Goal: Information Seeking & Learning: Learn about a topic

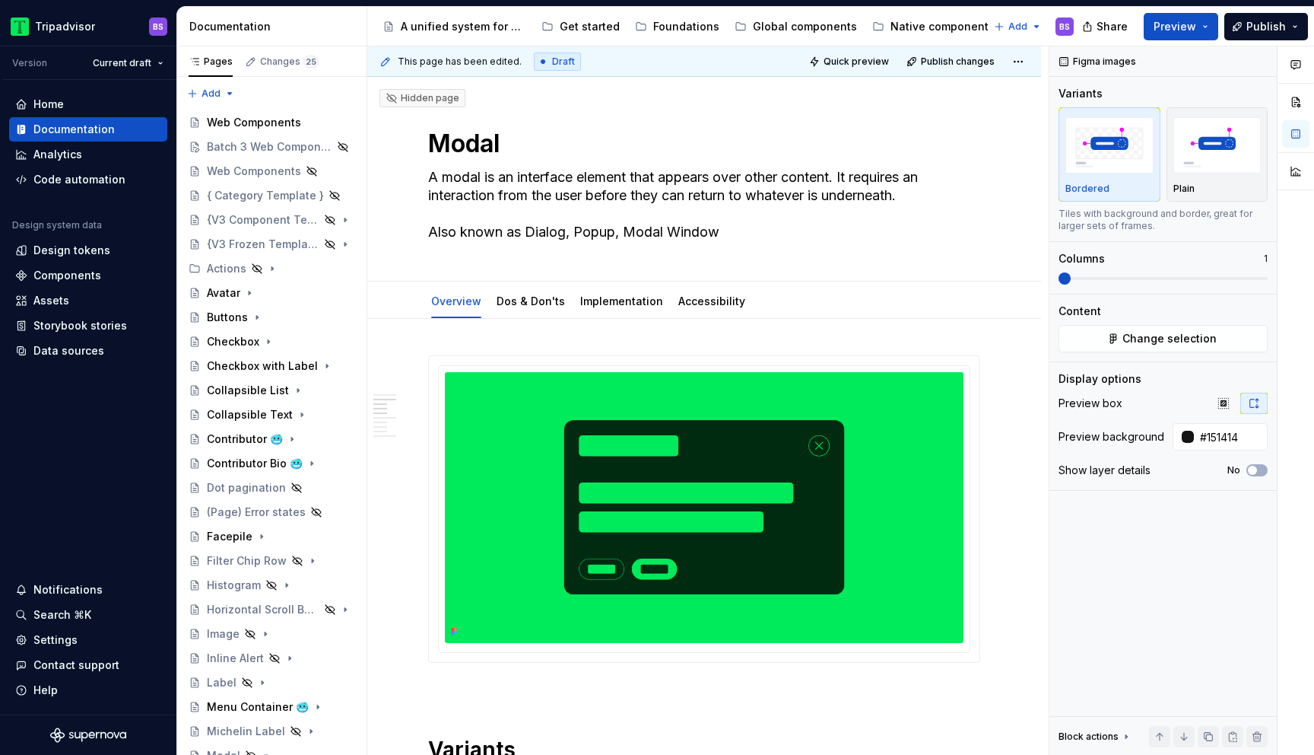
scroll to position [1543, 0]
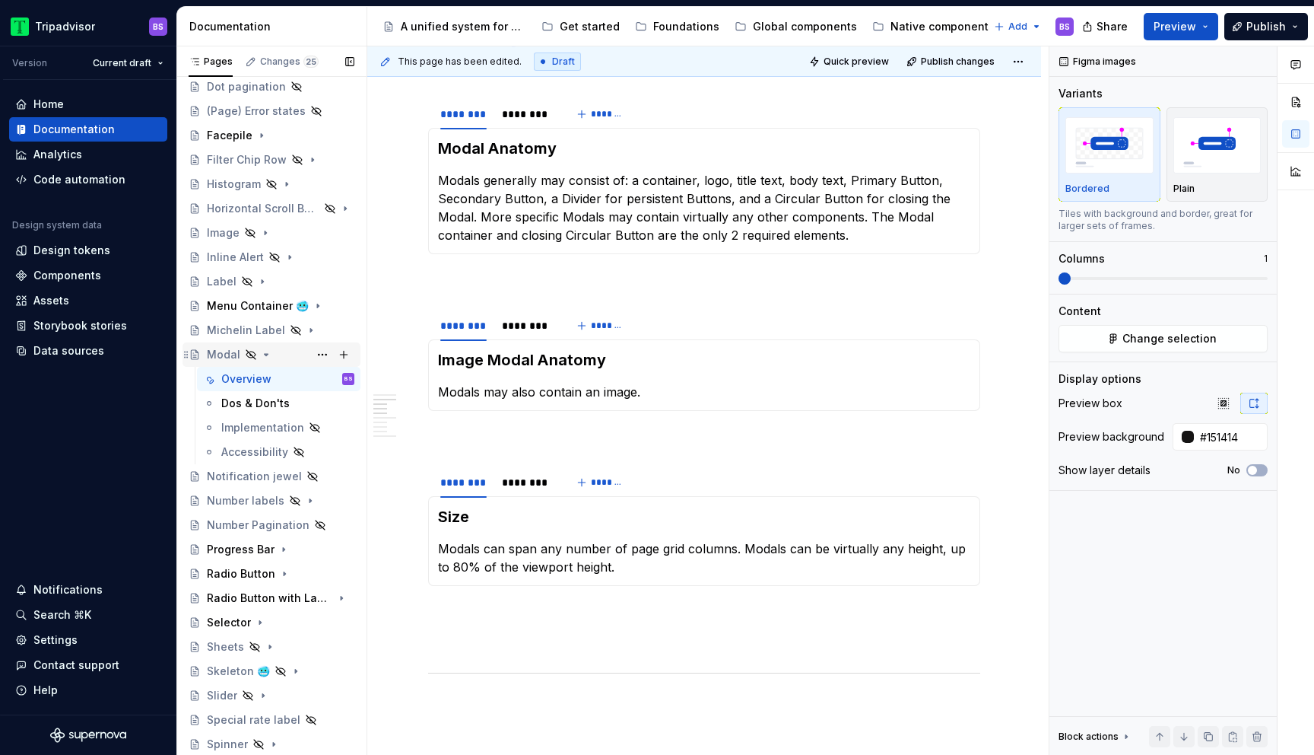
click at [233, 354] on div "Modal" at bounding box center [223, 354] width 33 height 15
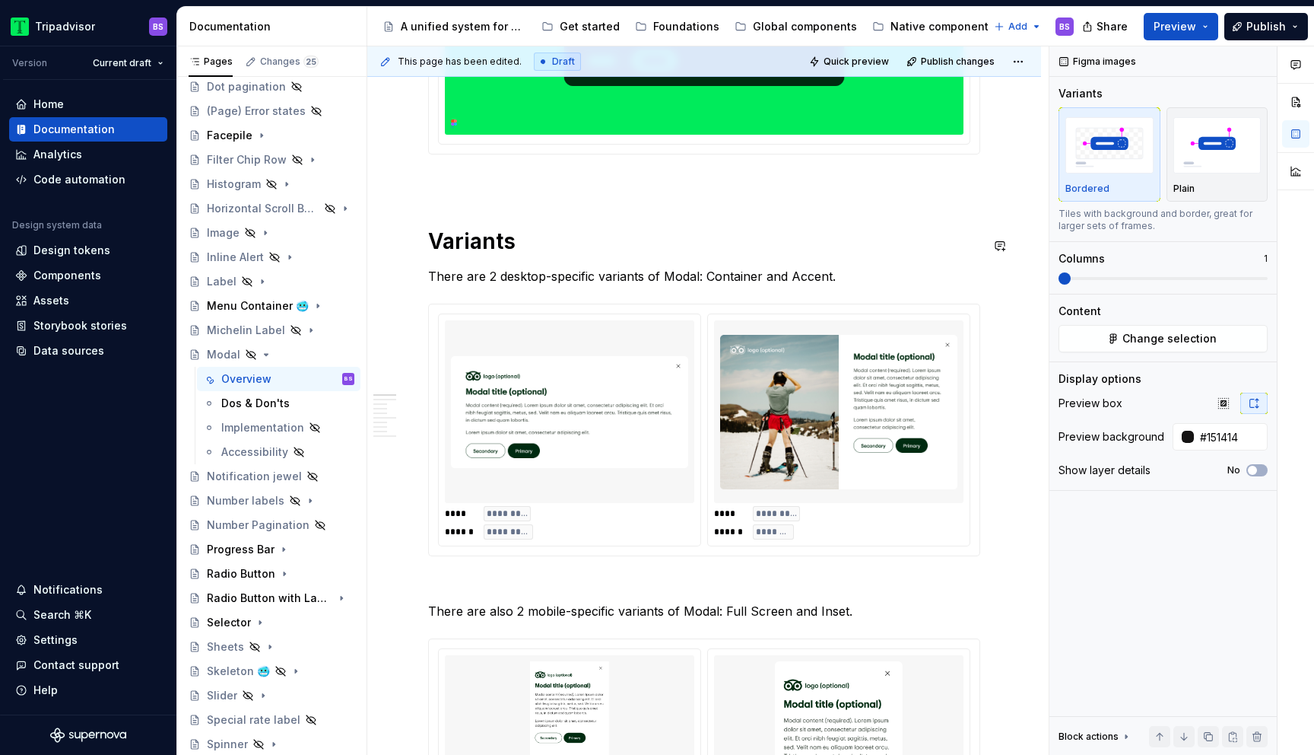
scroll to position [388, 0]
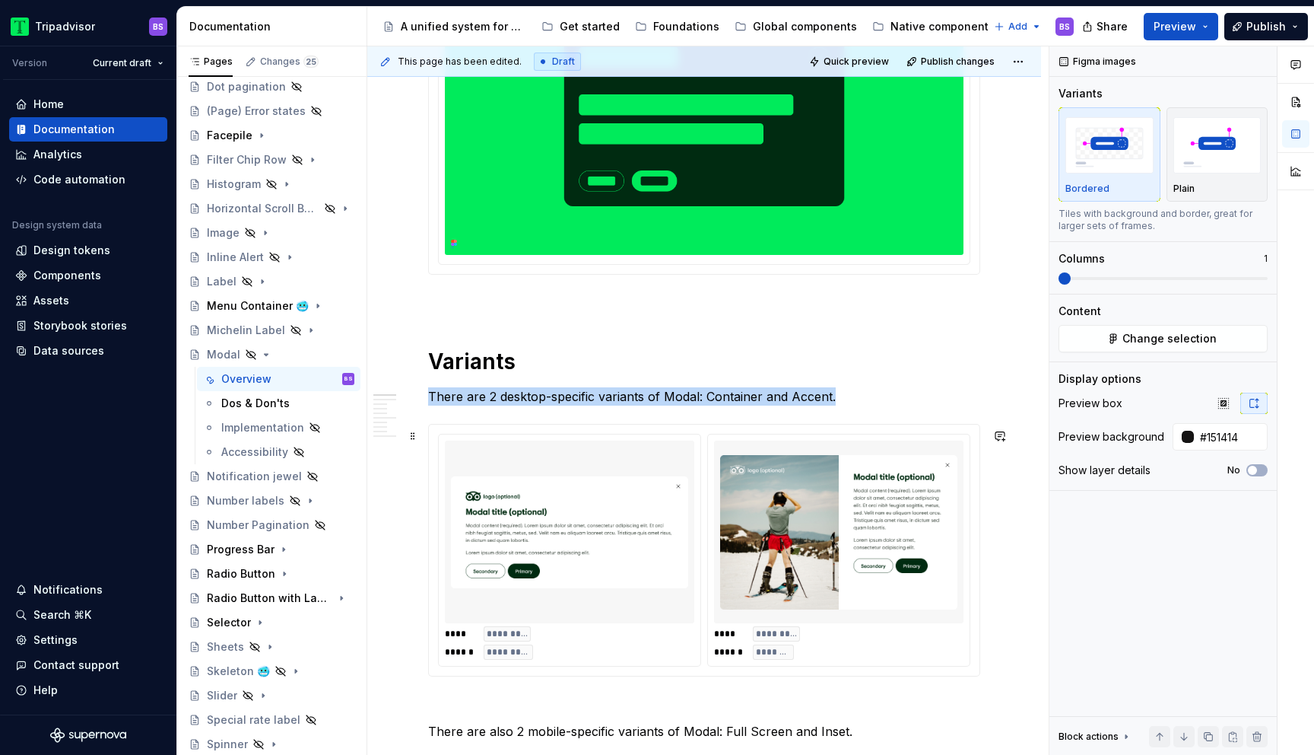
click at [672, 558] on img at bounding box center [569, 532] width 237 height 170
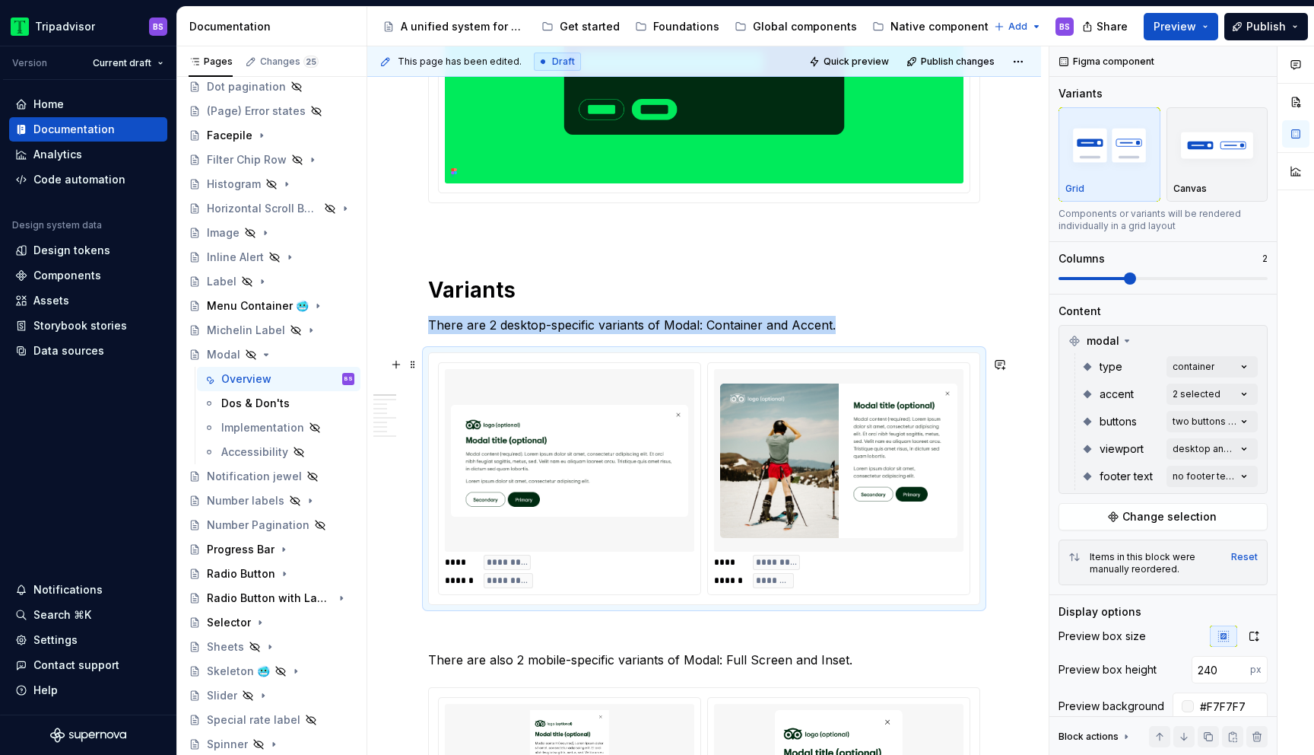
scroll to position [472, 0]
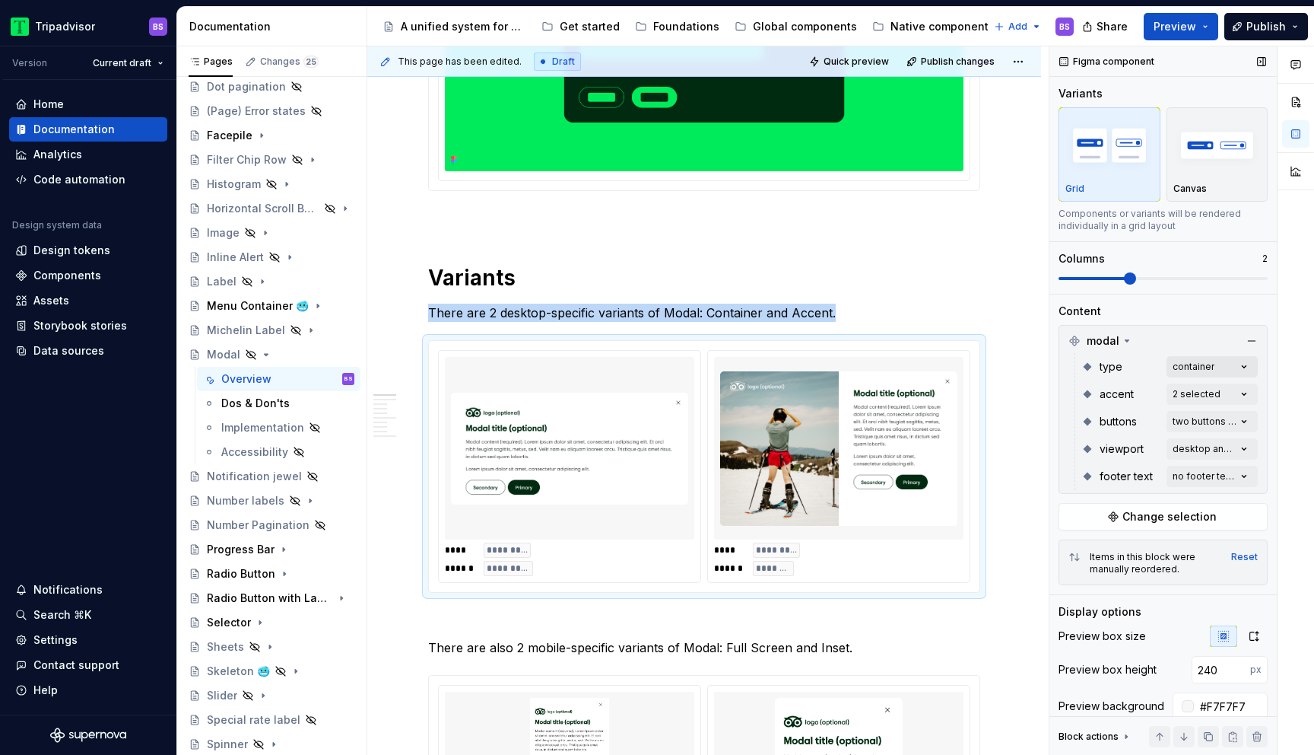
click at [1193, 367] on div "Comments Open comments No comments yet Select ‘Comment’ from the block context …" at bounding box center [1182, 400] width 265 height 709
click at [1092, 440] on span "standard" at bounding box center [1105, 439] width 48 height 15
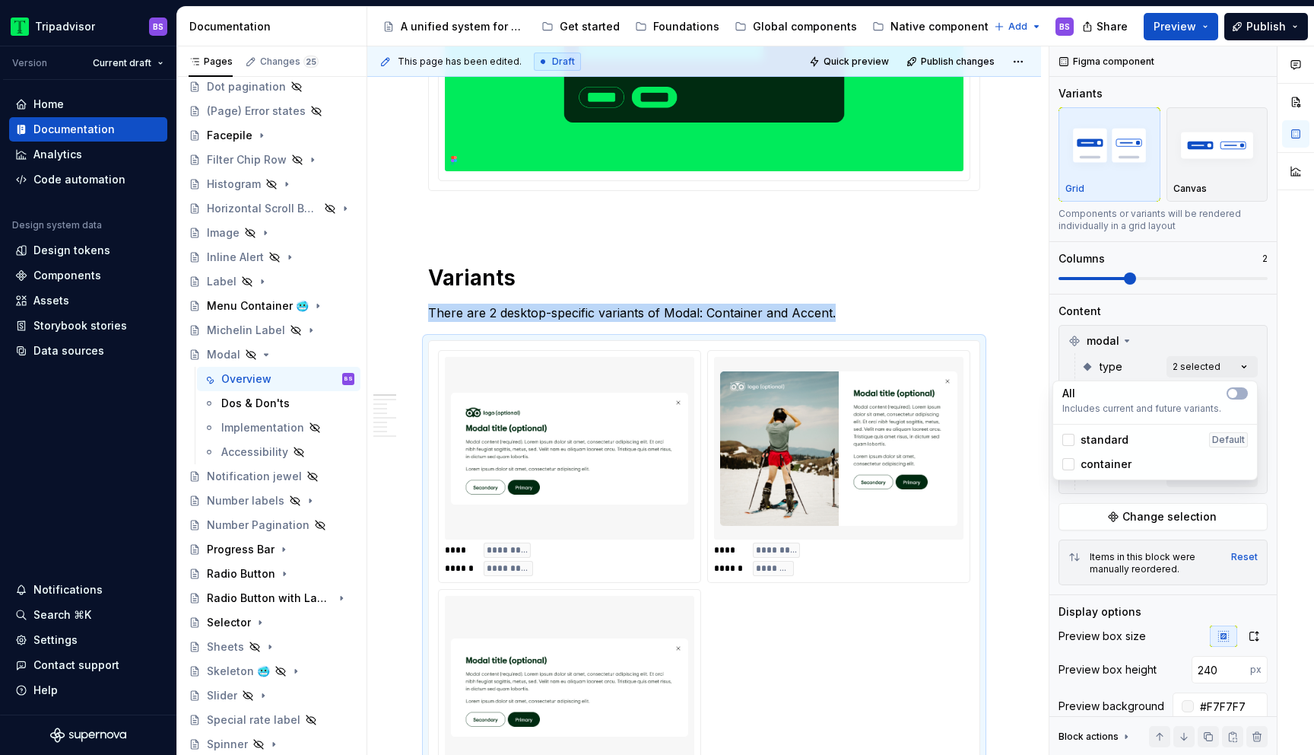
click at [1007, 374] on html "Tripadvisor BS Version Current draft Home Documentation Analytics Code automati…" at bounding box center [657, 377] width 1314 height 755
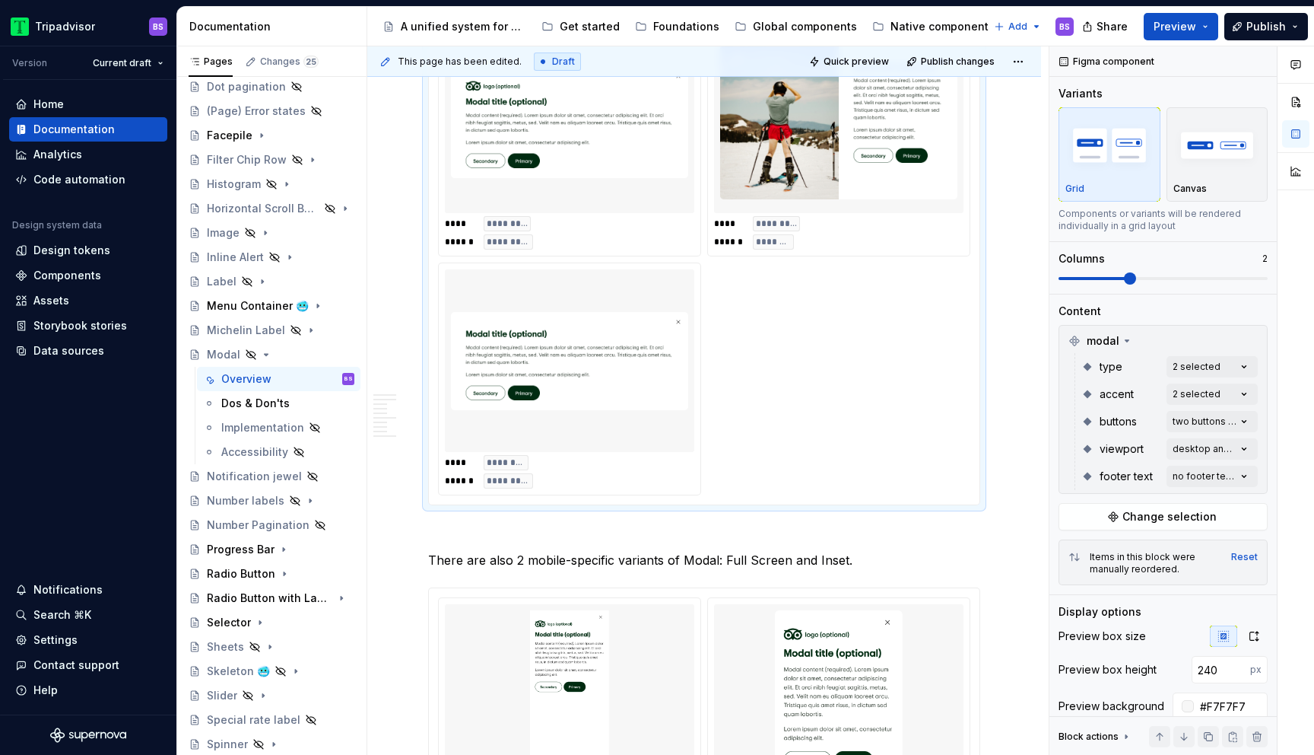
scroll to position [755, 0]
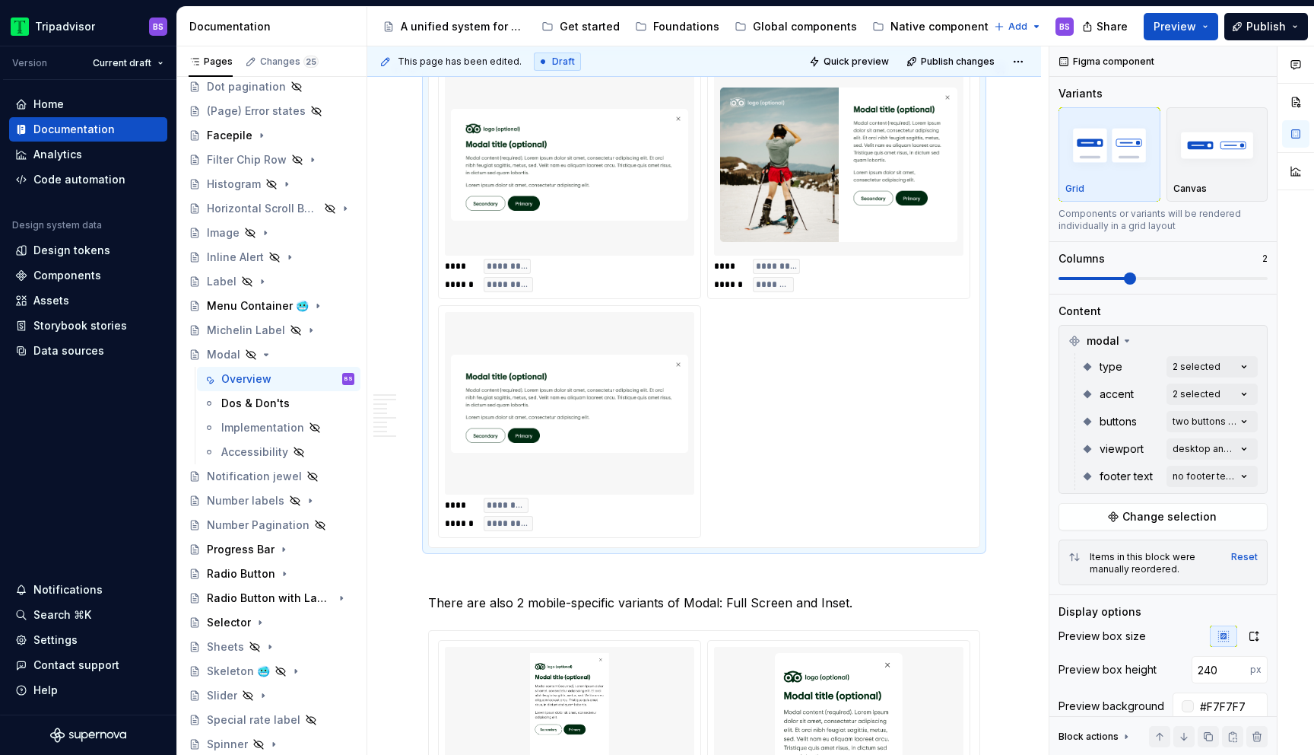
type textarea "*"
click at [558, 405] on img at bounding box center [569, 403] width 237 height 170
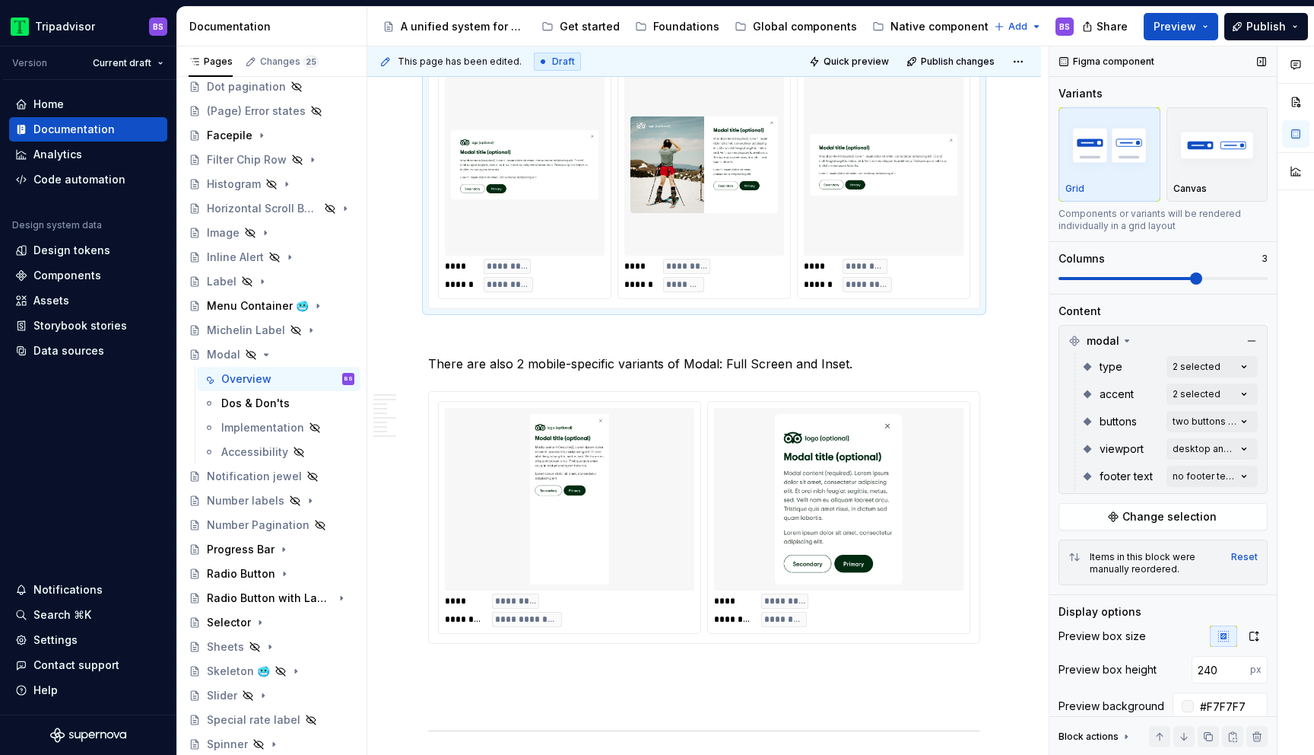
click at [1190, 279] on span at bounding box center [1196, 278] width 12 height 12
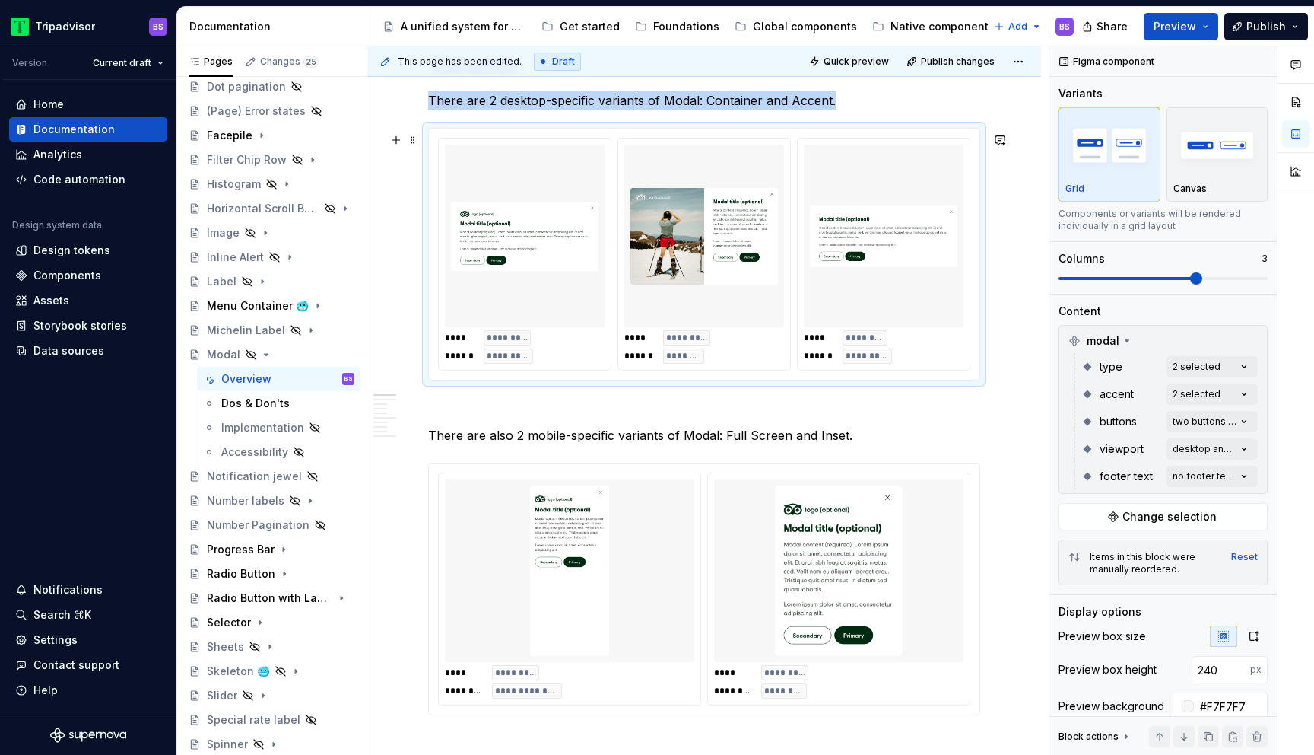
scroll to position [642, 0]
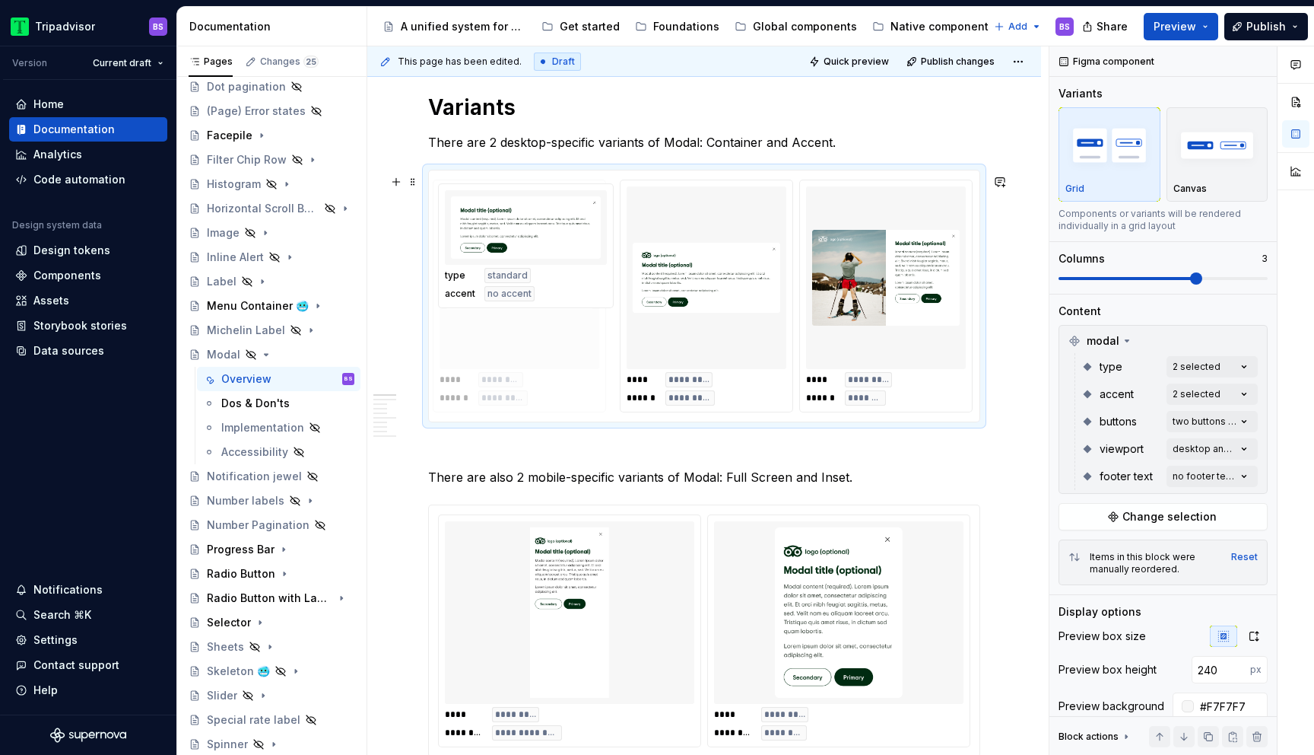
drag, startPoint x: 893, startPoint y: 260, endPoint x: 587, endPoint y: 279, distance: 306.4
click at [587, 279] on body "Tripadvisor BS Version Current draft Home Documentation Analytics Code automati…" at bounding box center [657, 377] width 1314 height 755
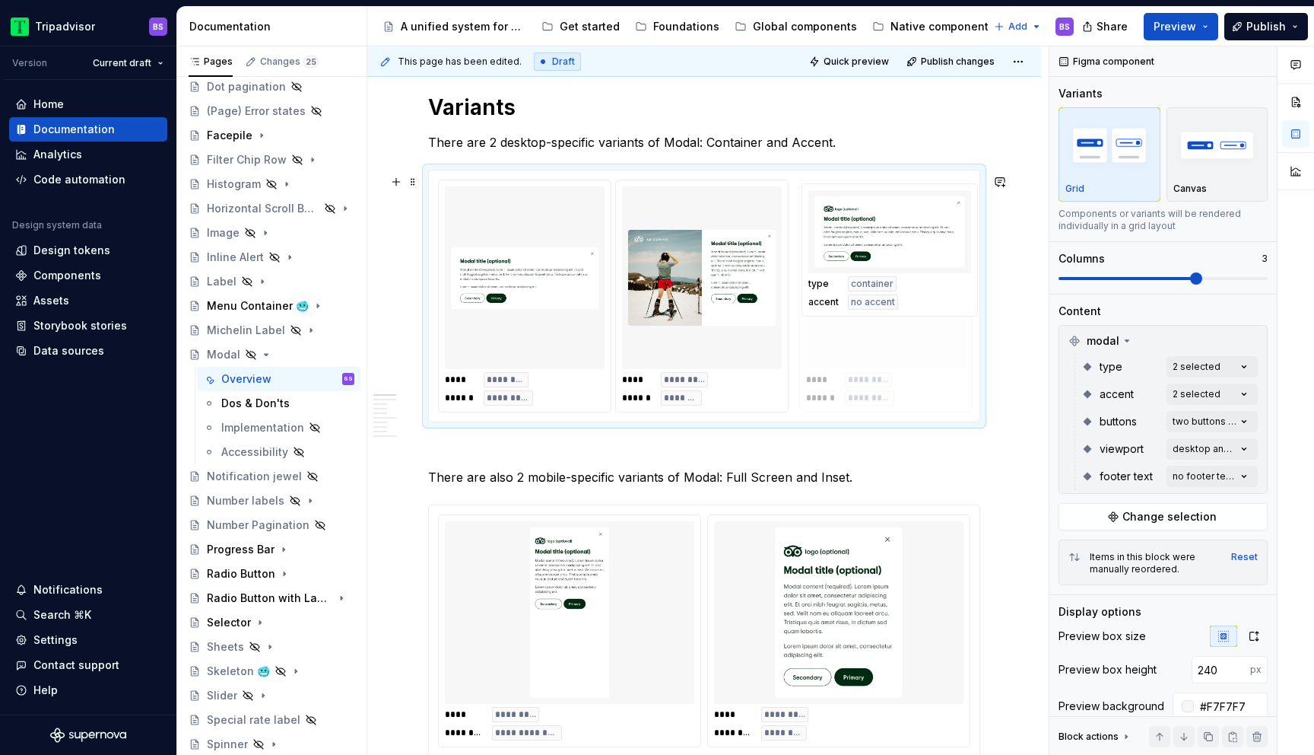
drag, startPoint x: 698, startPoint y: 307, endPoint x: 913, endPoint y: 316, distance: 214.7
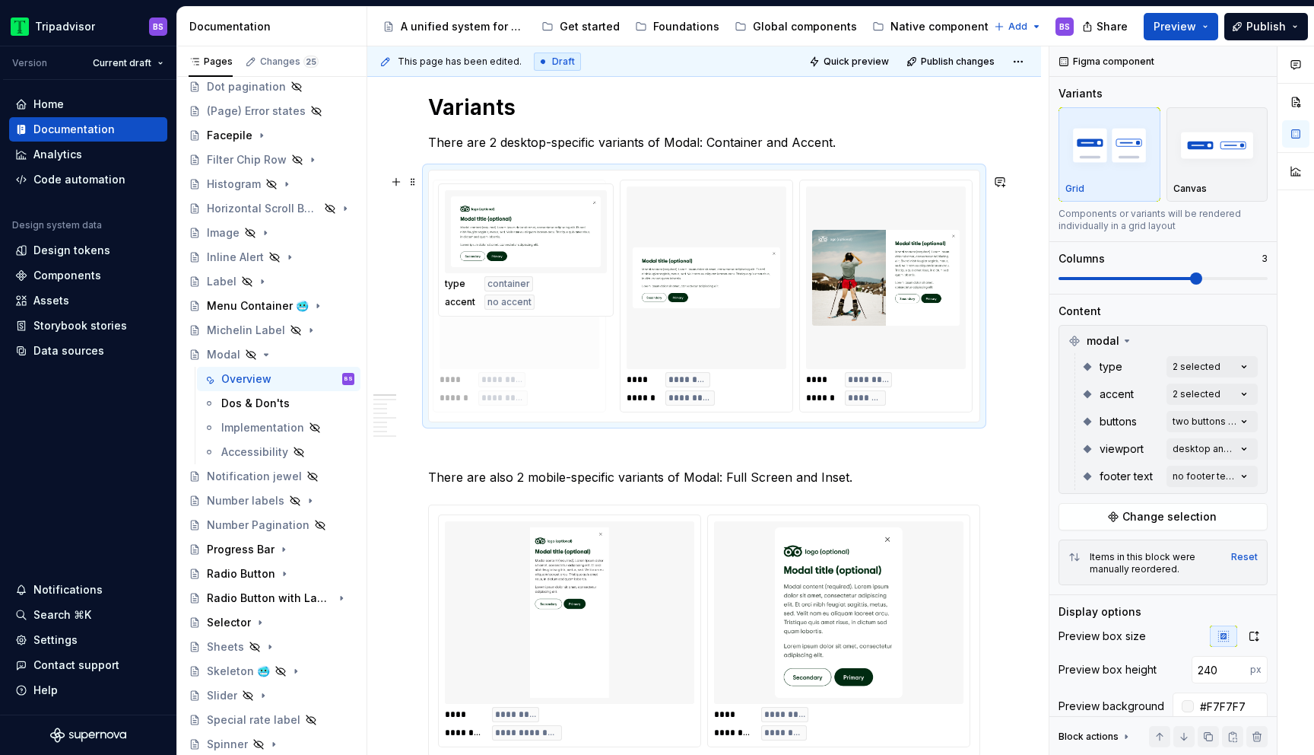
drag, startPoint x: 886, startPoint y: 296, endPoint x: 545, endPoint y: 319, distance: 341.6
click at [545, 319] on body "Tripadvisor BS Version Current draft Home Documentation Analytics Code automati…" at bounding box center [657, 377] width 1314 height 755
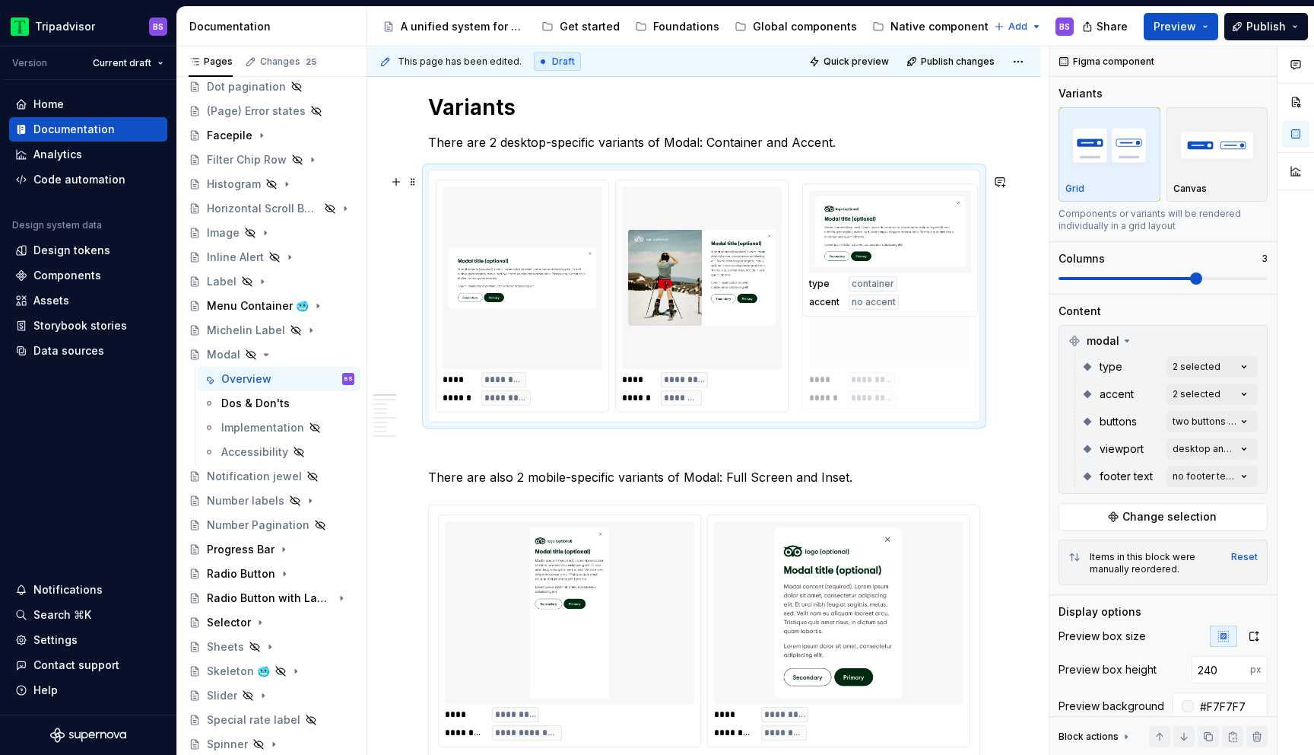
drag, startPoint x: 574, startPoint y: 288, endPoint x: 952, endPoint y: 316, distance: 379.1
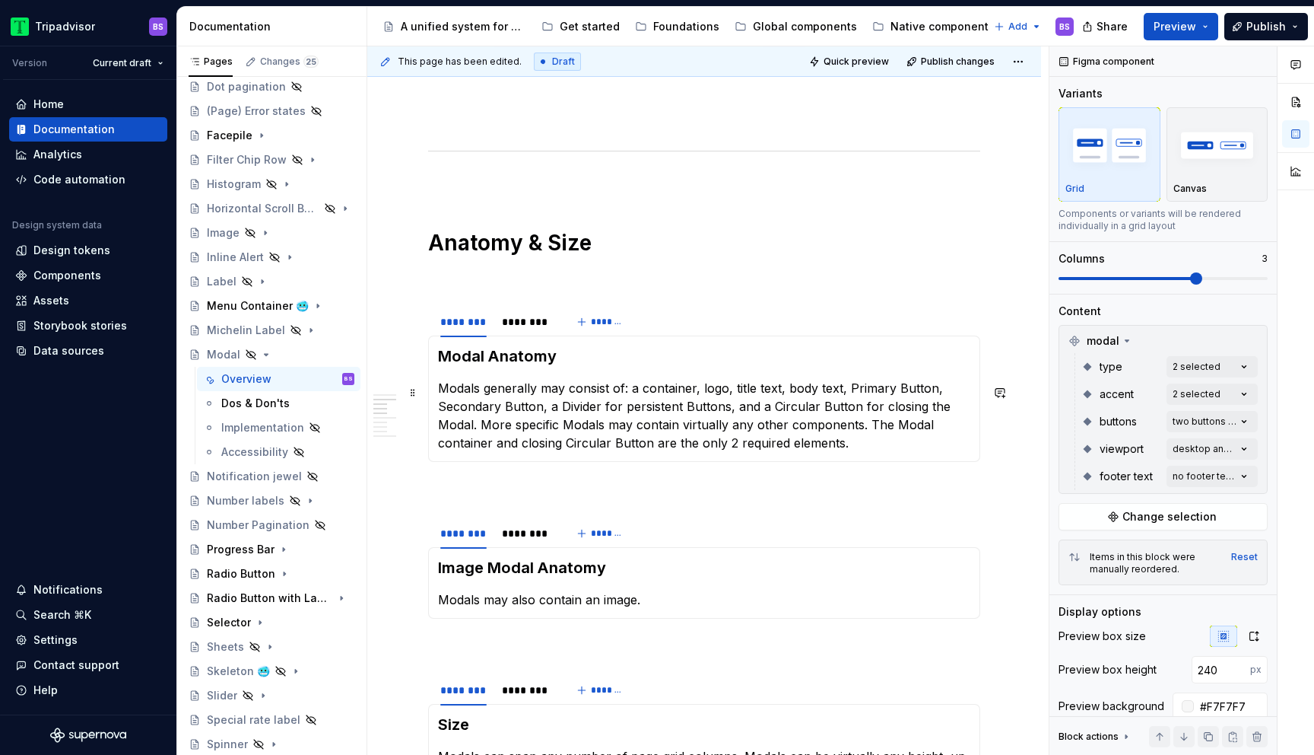
scroll to position [1340, 0]
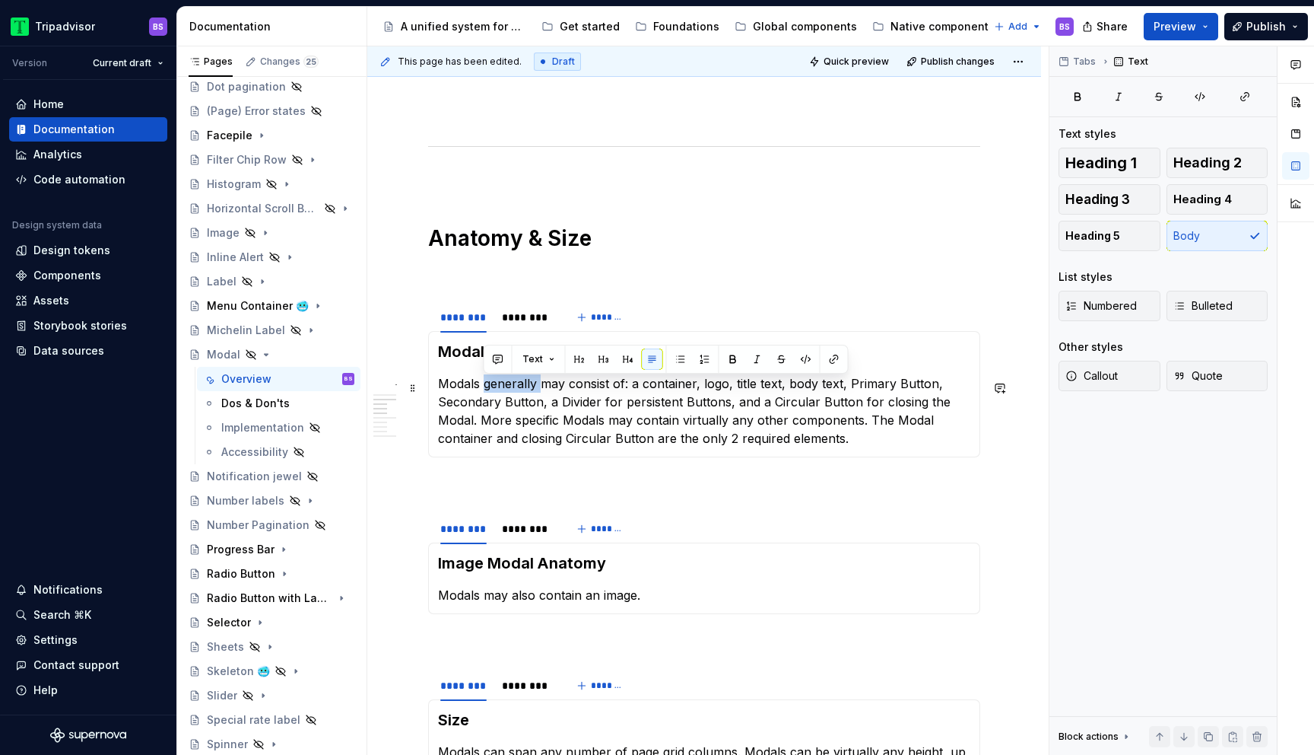
drag, startPoint x: 542, startPoint y: 387, endPoint x: 482, endPoint y: 385, distance: 59.4
click at [482, 385] on p "Modals generally may consist of: a container, logo, title text, body text, Prim…" at bounding box center [704, 410] width 532 height 73
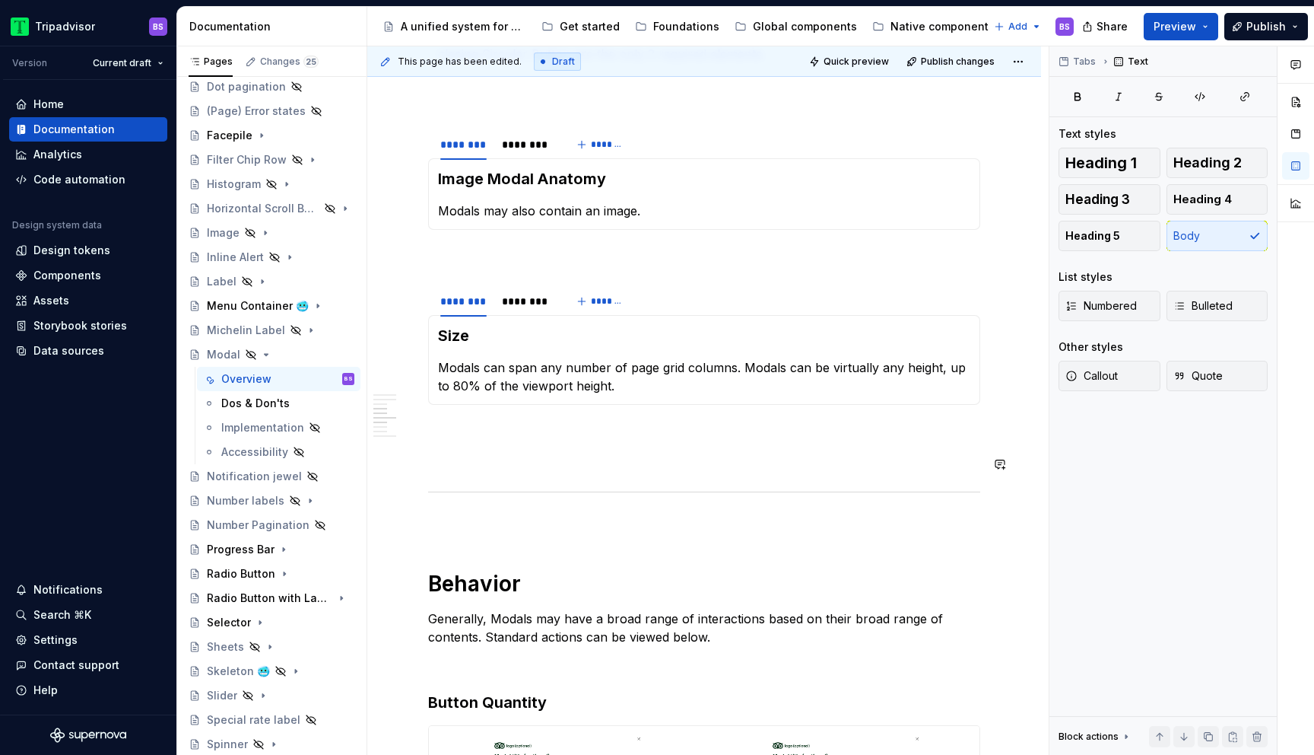
scroll to position [1724, 0]
click at [663, 218] on p "Modals may also contain an image." at bounding box center [704, 210] width 532 height 18
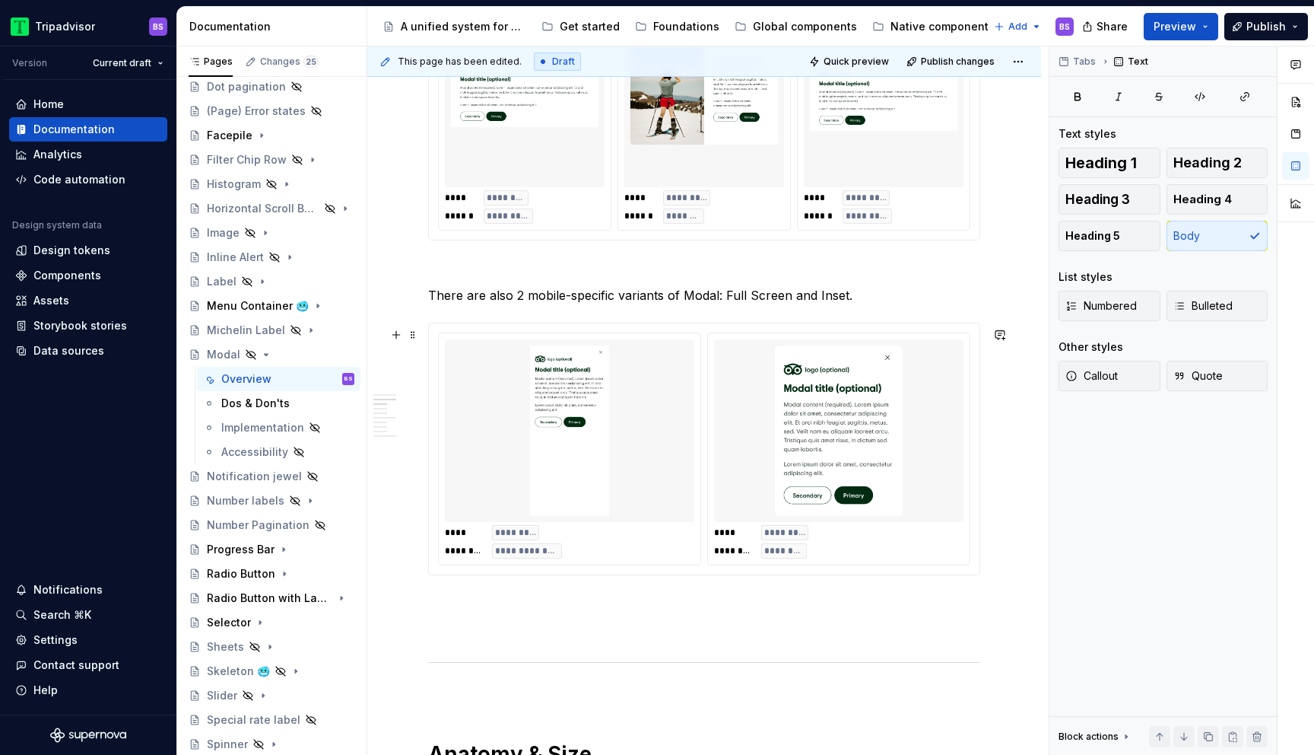
scroll to position [787, 0]
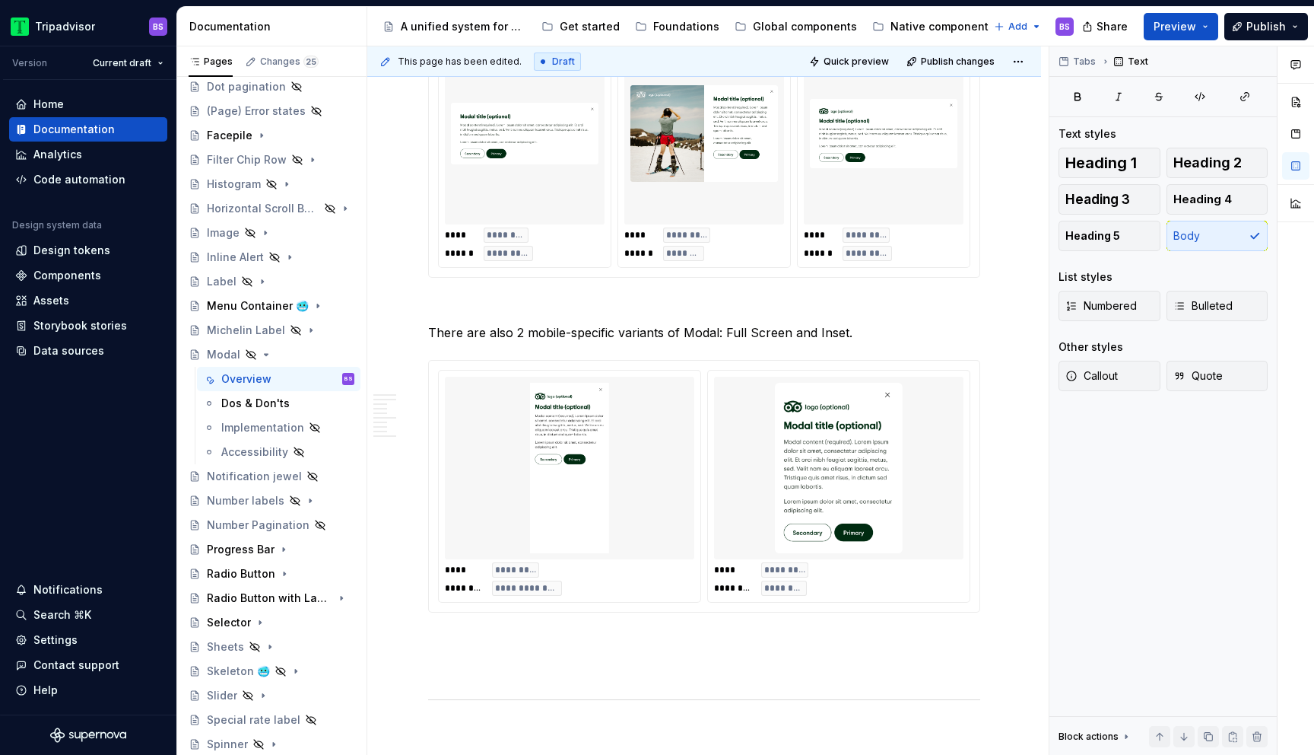
click at [736, 195] on img at bounding box center [705, 133] width 148 height 170
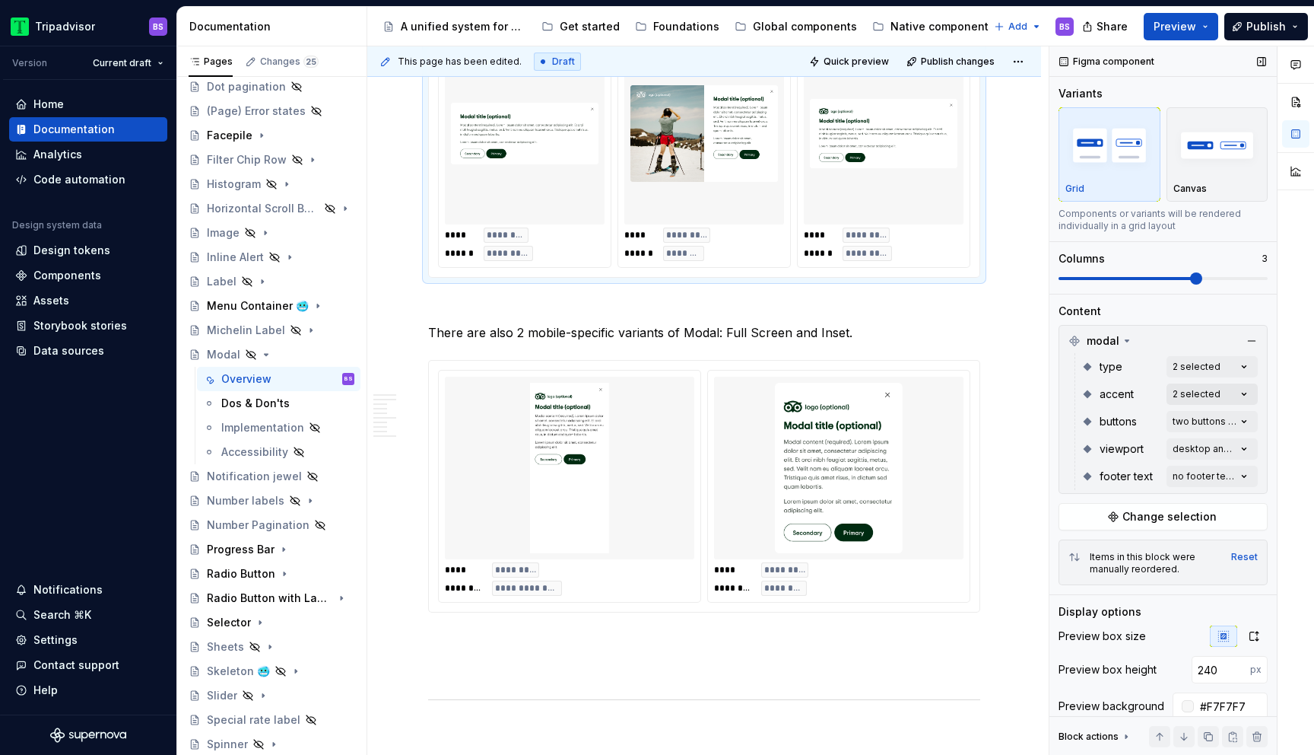
click at [1200, 387] on div "Comments Open comments No comments yet Select ‘Comment’ from the block context …" at bounding box center [1182, 400] width 265 height 709
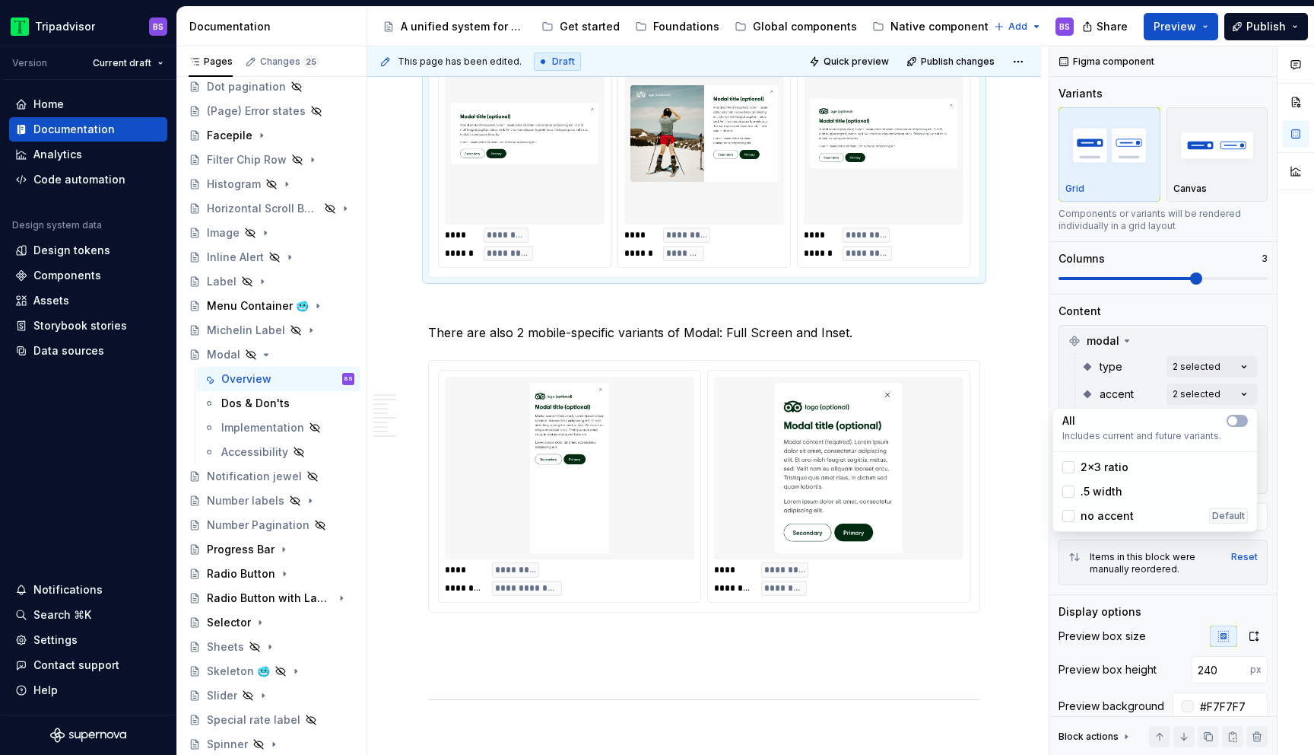
click at [731, 571] on html "Tripadvisor BS Version Current draft Home Documentation Analytics Code automati…" at bounding box center [657, 377] width 1314 height 755
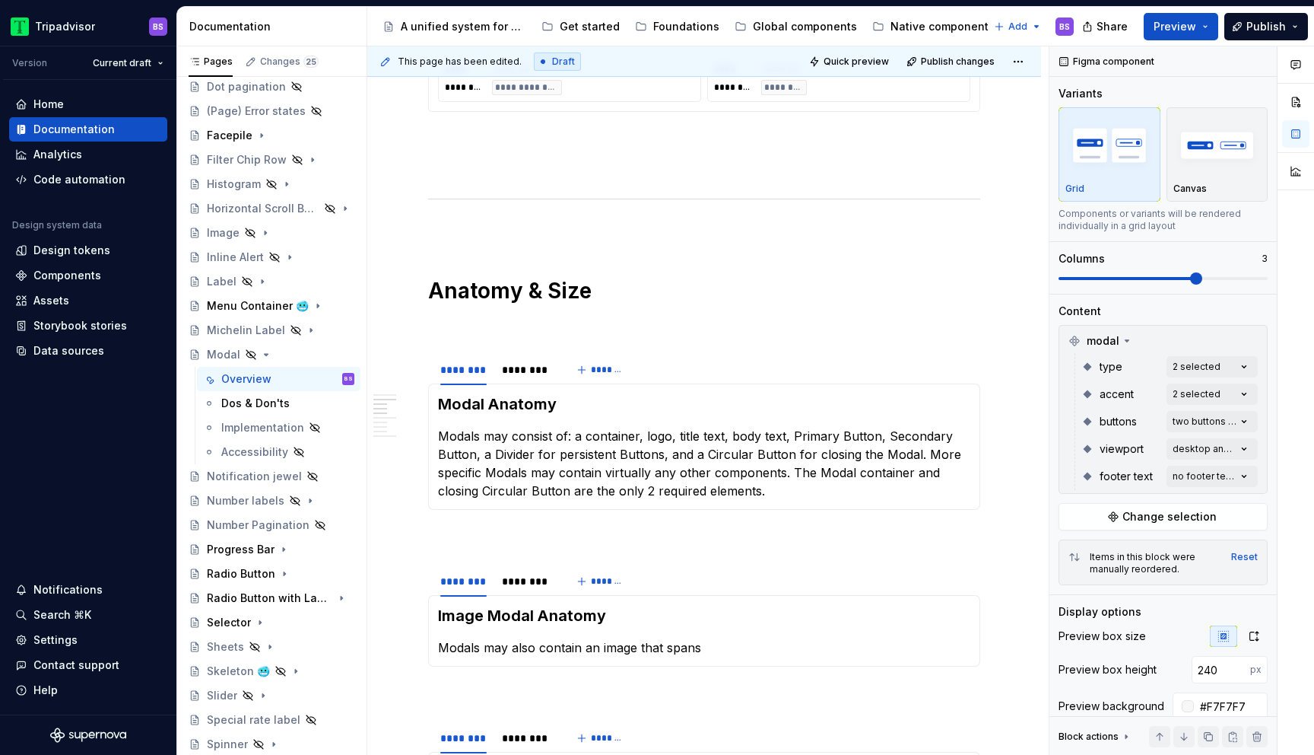
scroll to position [1472, 0]
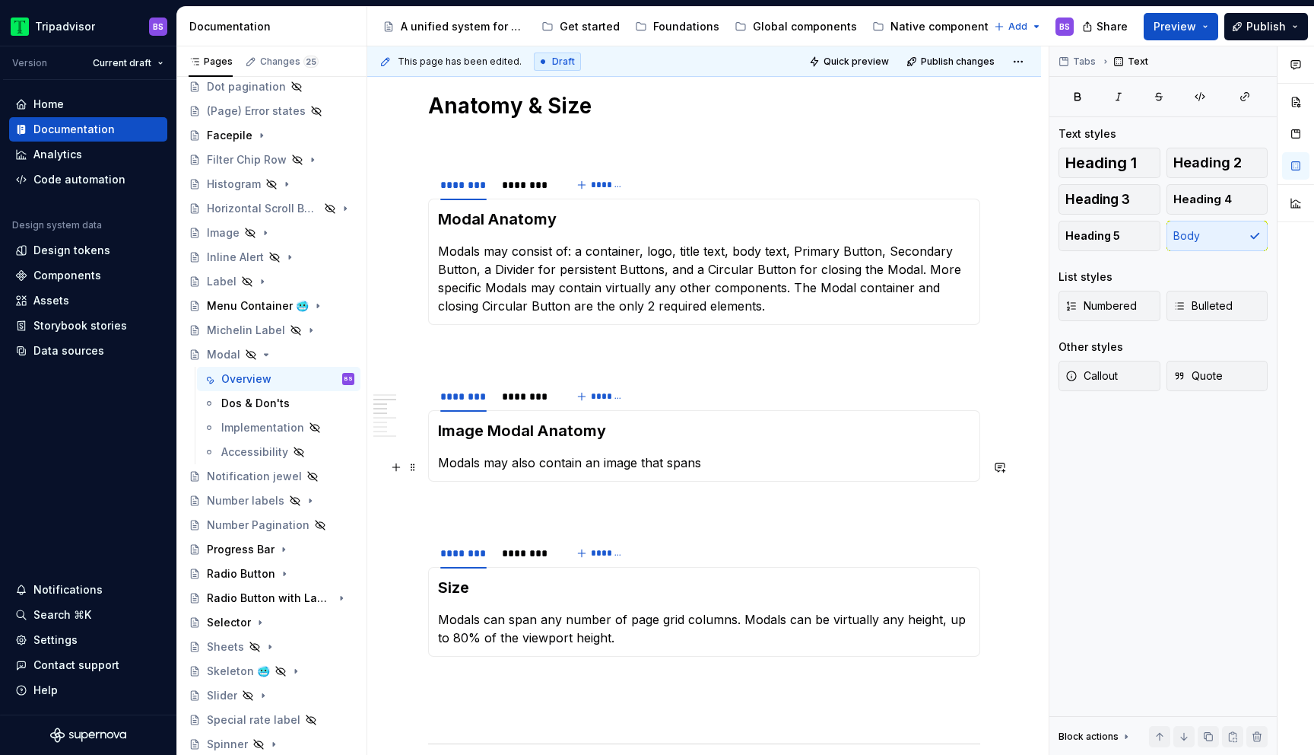
click at [708, 466] on p "Modals may also contain an image that spans" at bounding box center [704, 462] width 532 height 18
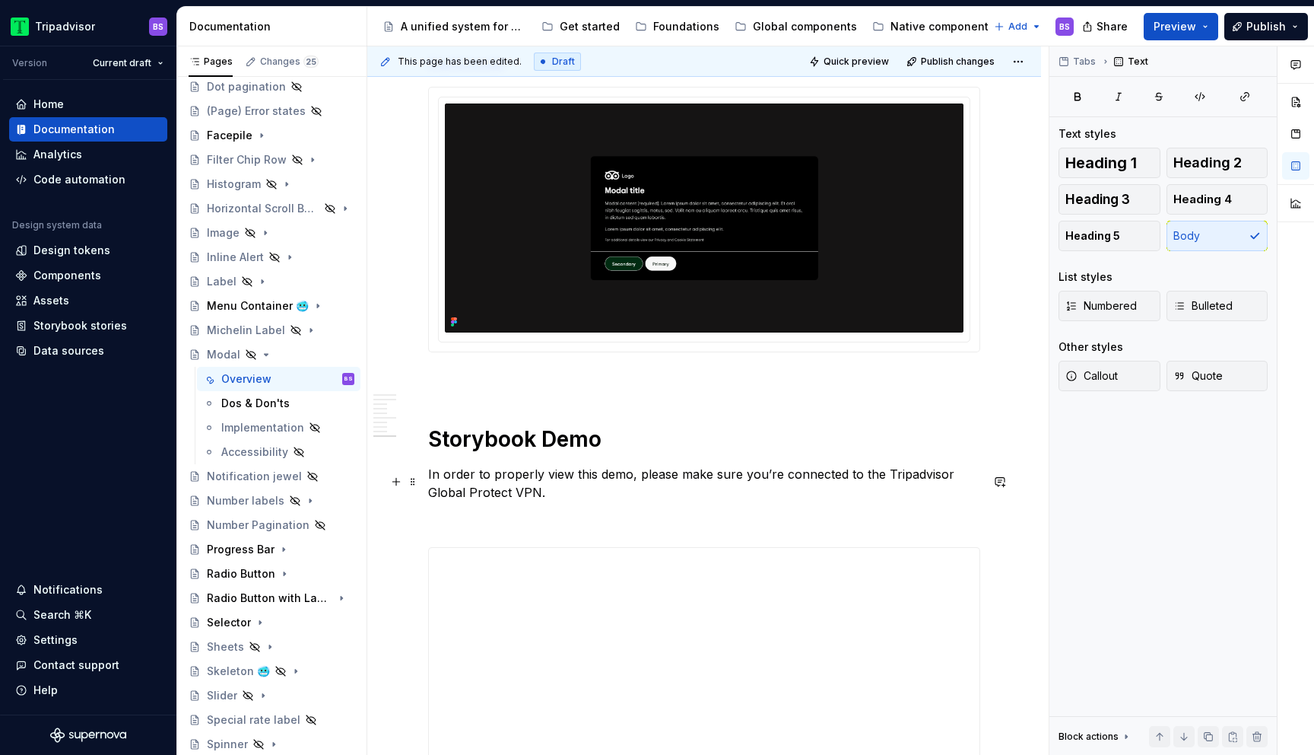
scroll to position [2735, 0]
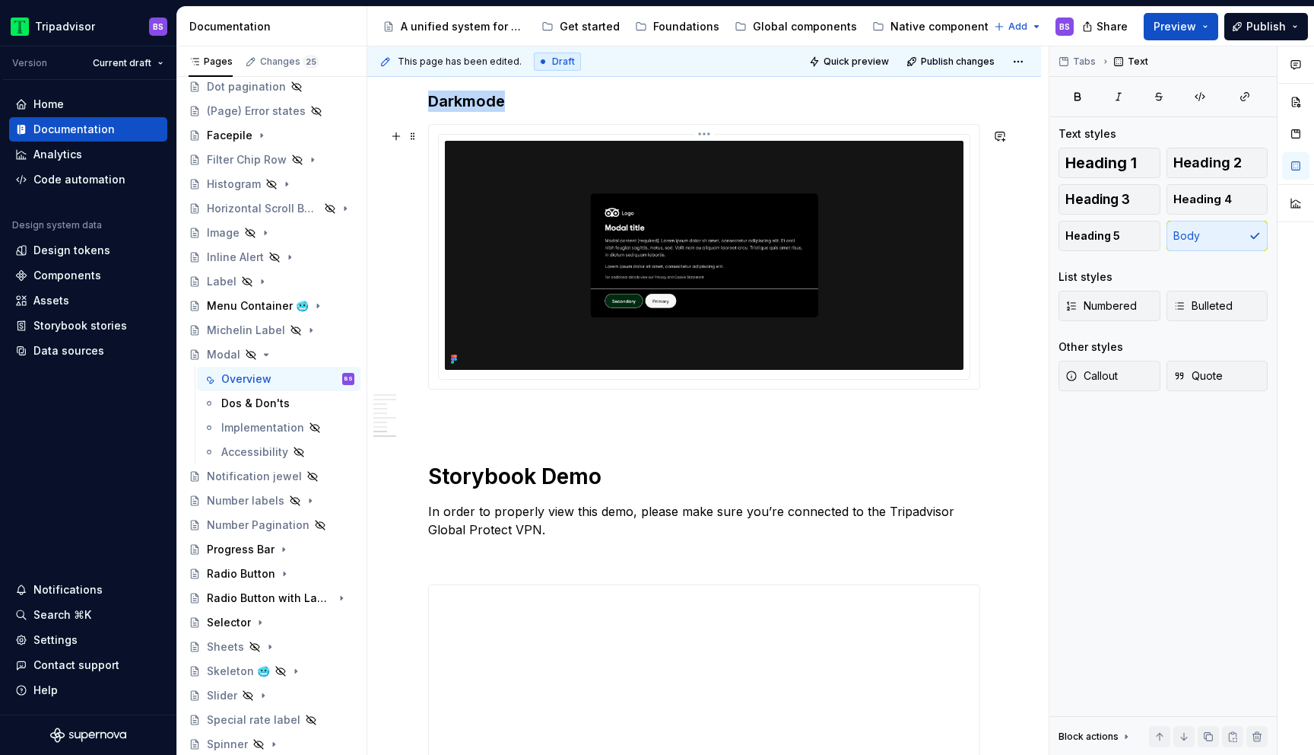
click at [749, 256] on img at bounding box center [704, 255] width 519 height 229
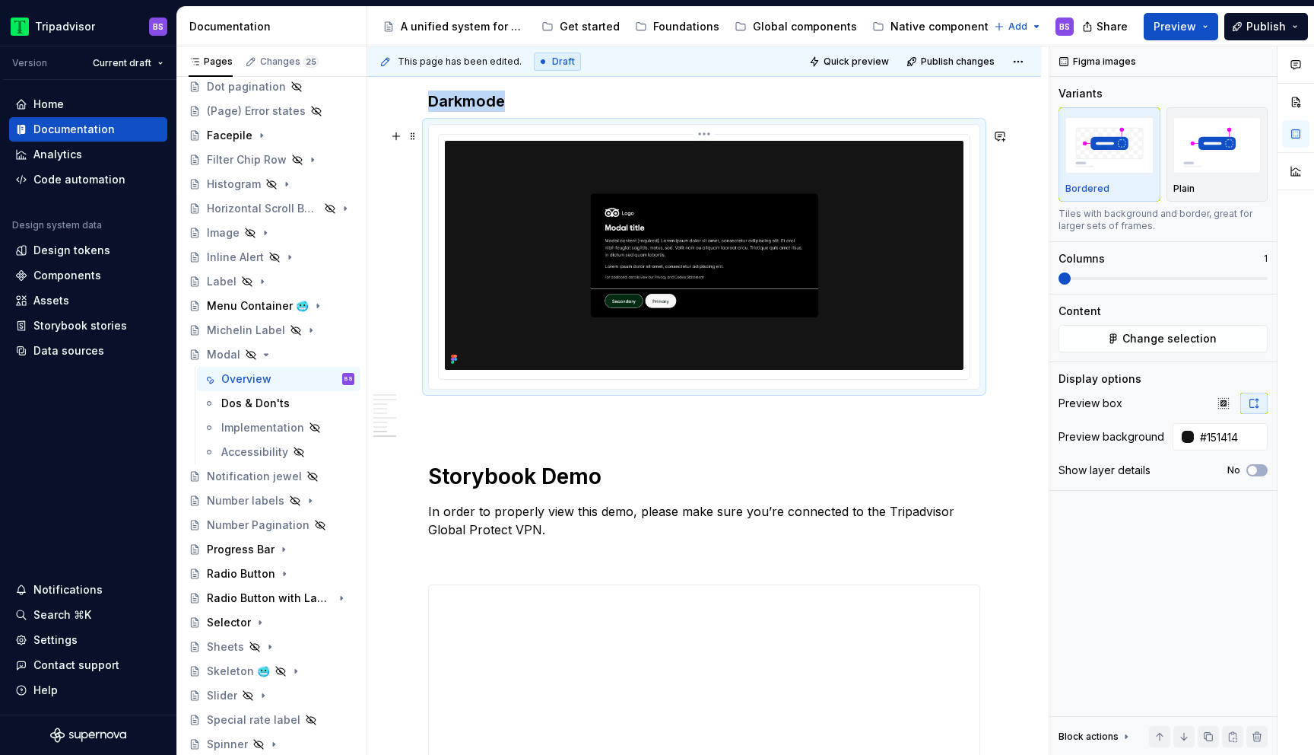
click at [699, 136] on html "Tripadvisor BS Version Current draft Home Documentation Analytics Code automati…" at bounding box center [657, 377] width 1314 height 755
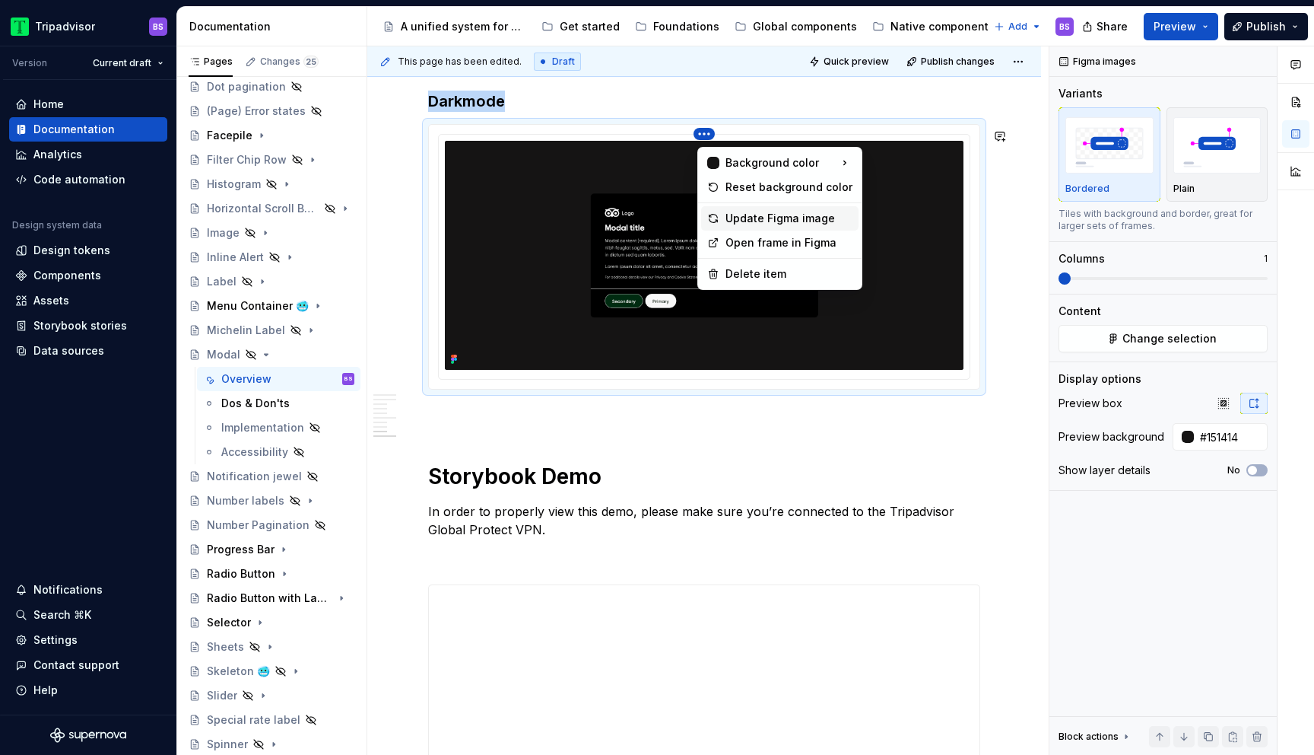
click at [750, 215] on div "Update Figma image" at bounding box center [789, 218] width 127 height 15
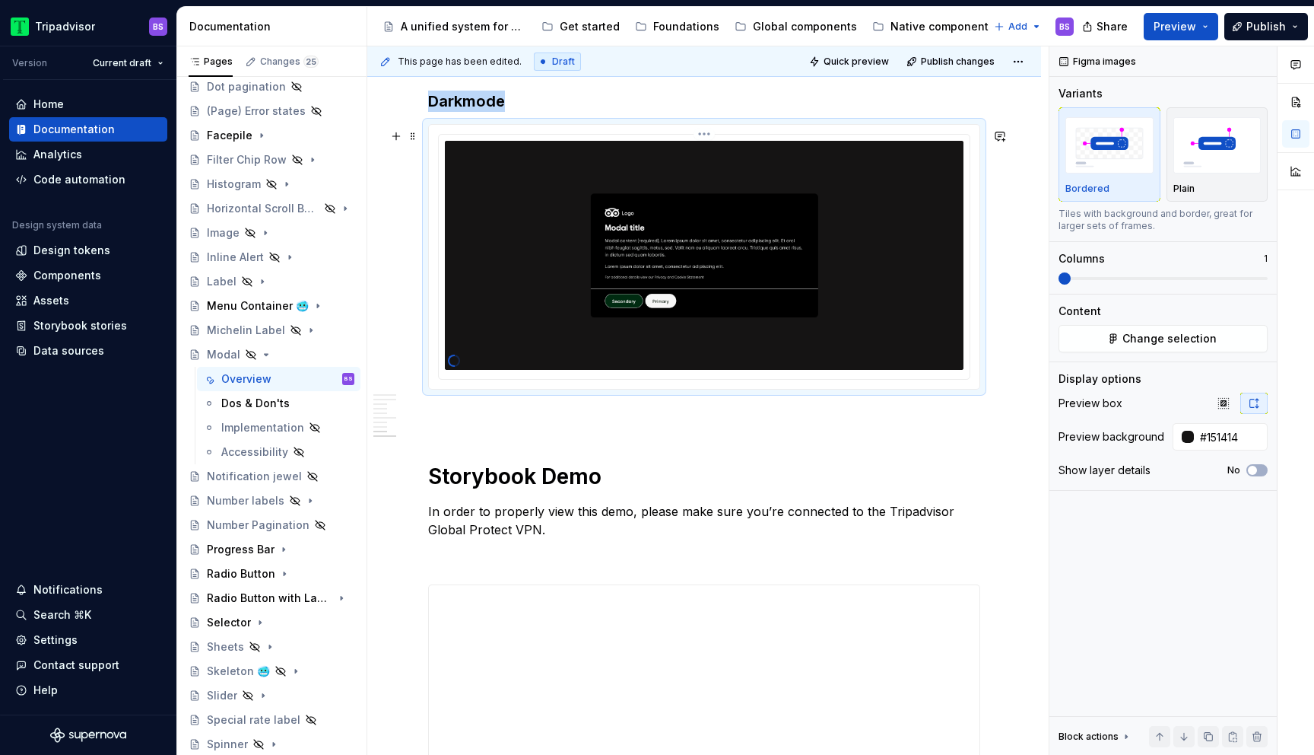
click at [774, 222] on img at bounding box center [704, 255] width 519 height 229
click at [709, 136] on html "Tripadvisor BS Version Current draft Home Documentation Analytics Code automati…" at bounding box center [657, 377] width 1314 height 755
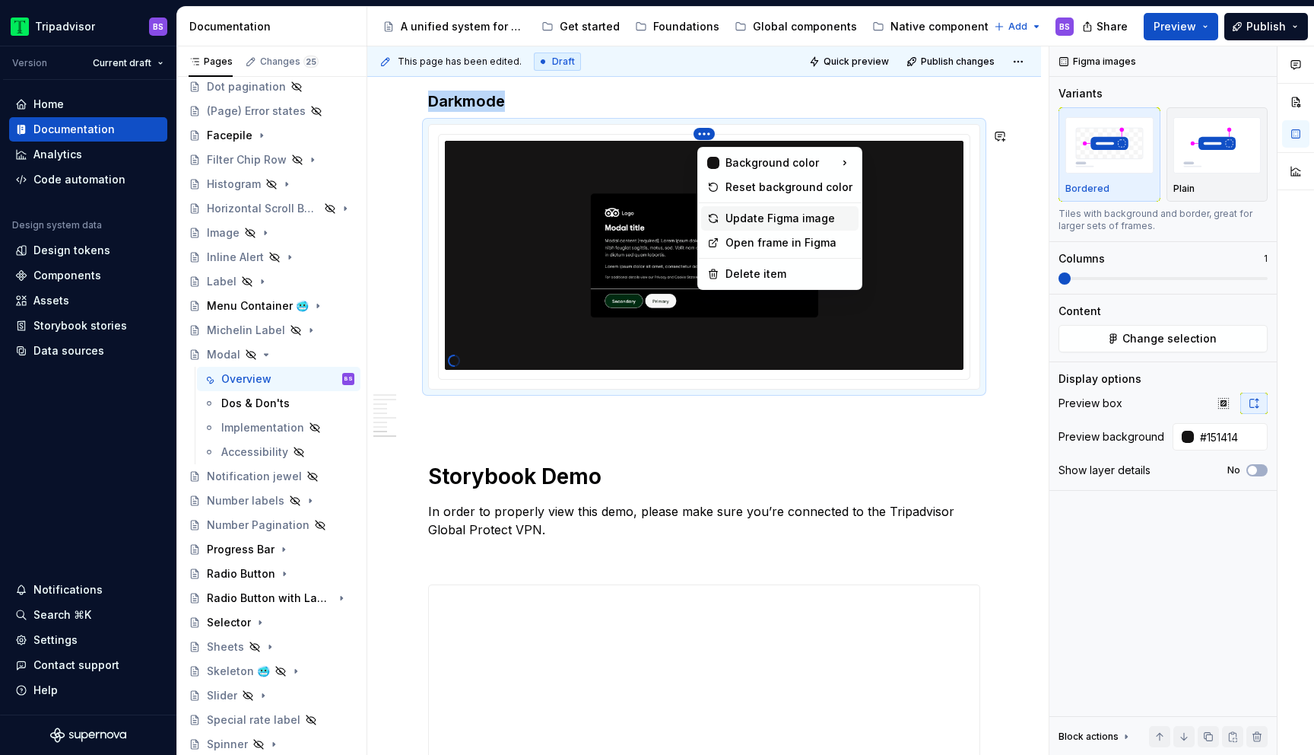
click at [761, 215] on div "Update Figma image" at bounding box center [789, 218] width 127 height 15
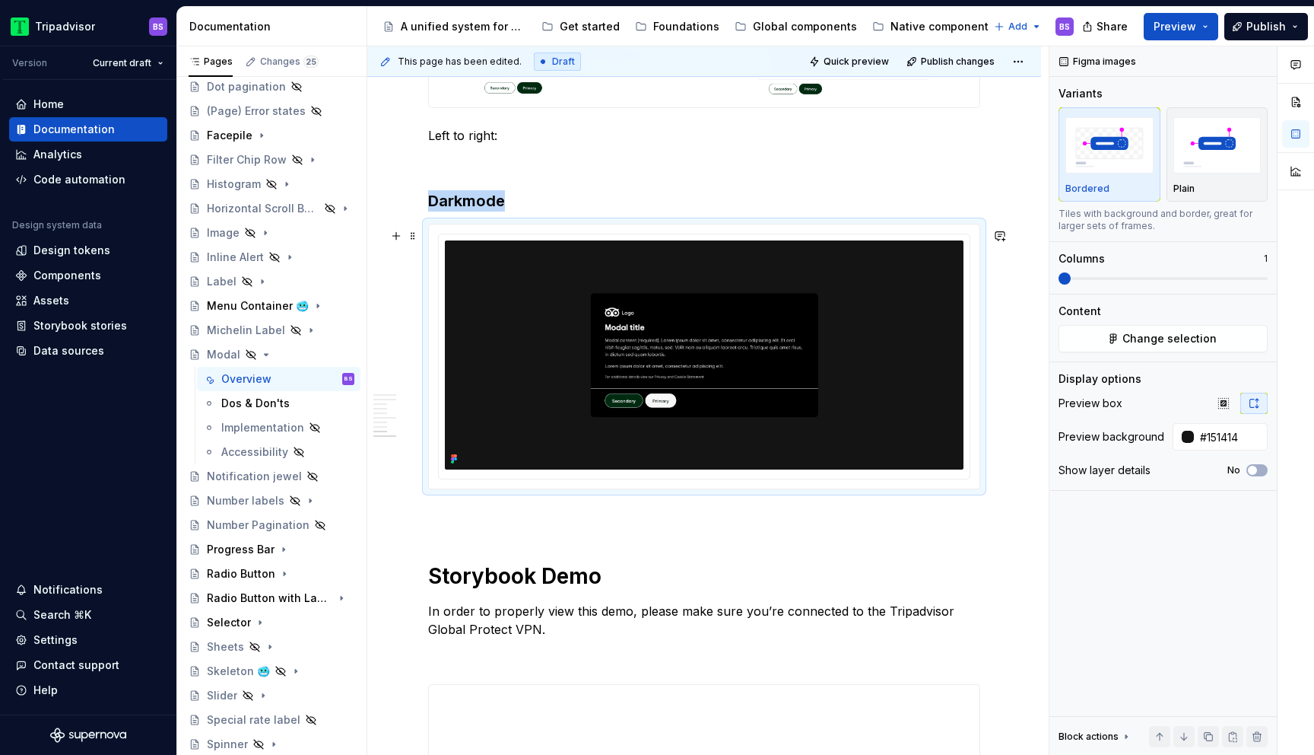
scroll to position [2654, 0]
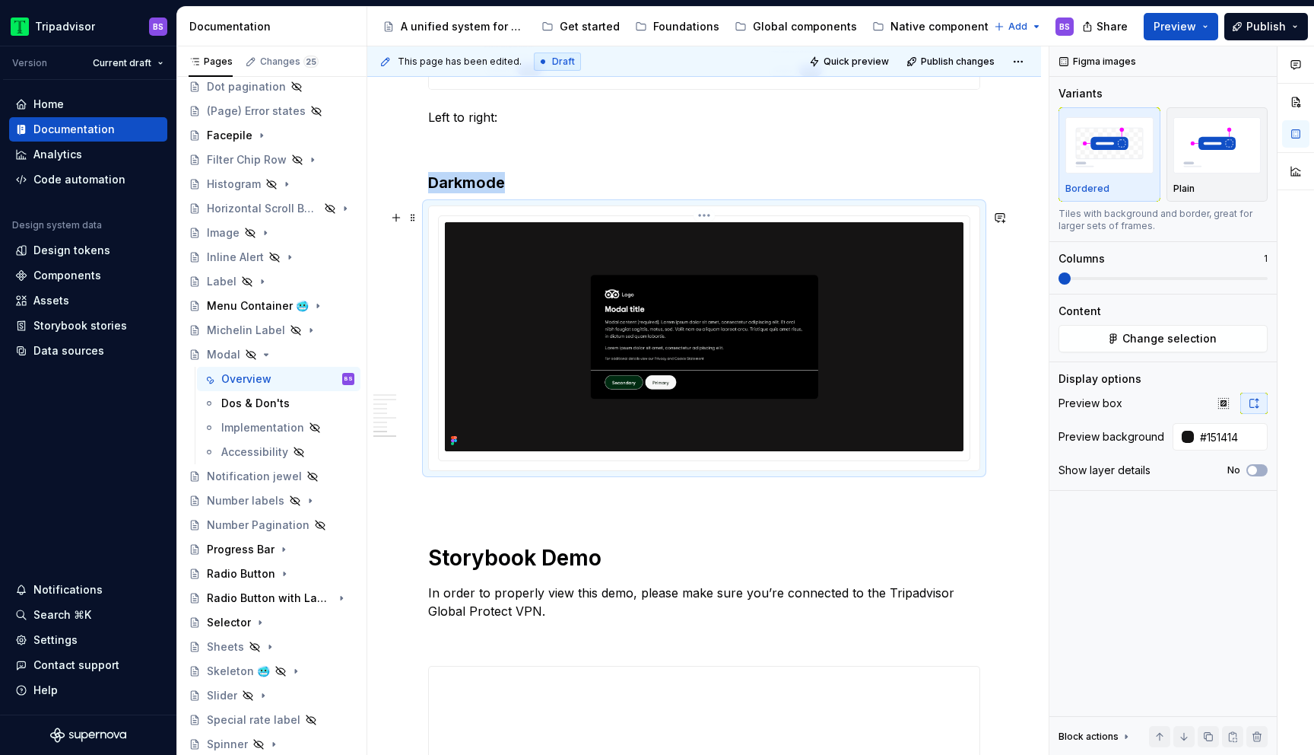
click at [856, 294] on img at bounding box center [704, 336] width 519 height 229
click at [1171, 337] on span "Change selection" at bounding box center [1170, 338] width 94 height 15
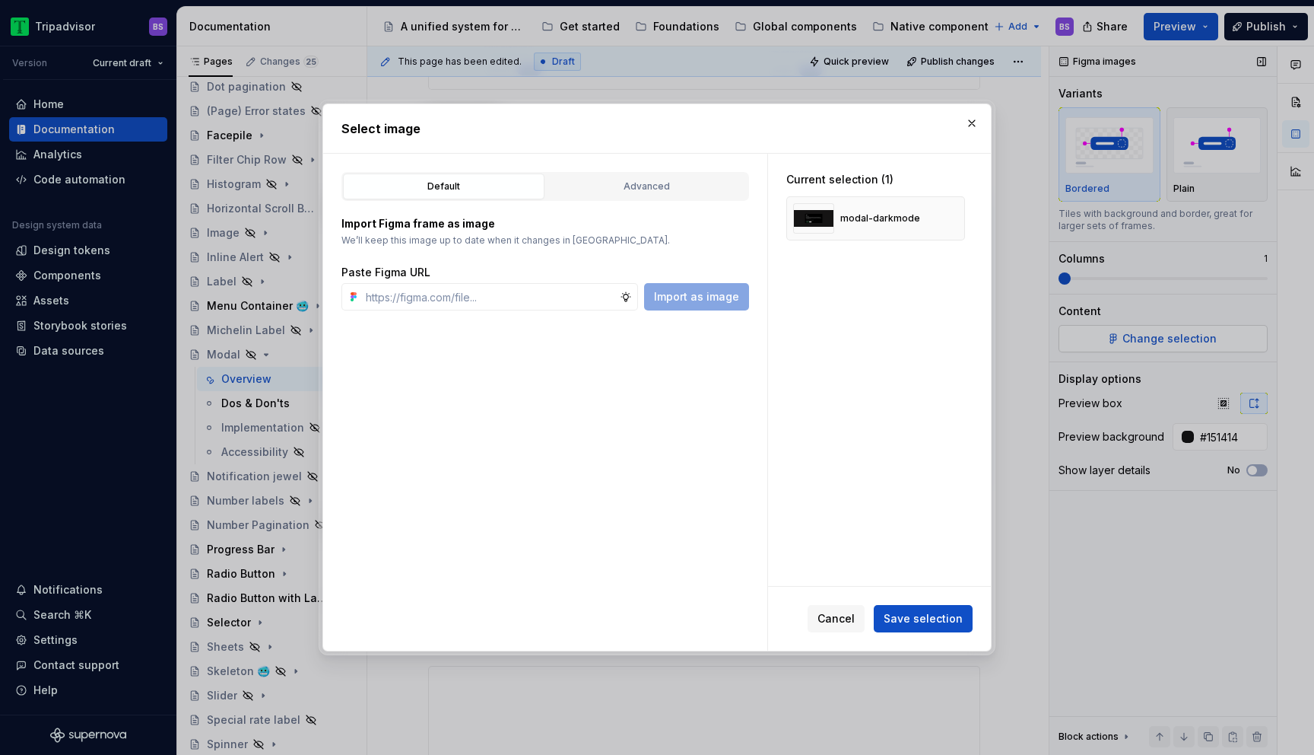
type textarea "*"
type input "[URL][DOMAIN_NAME]"
click at [924, 616] on span "Save selection" at bounding box center [923, 618] width 79 height 15
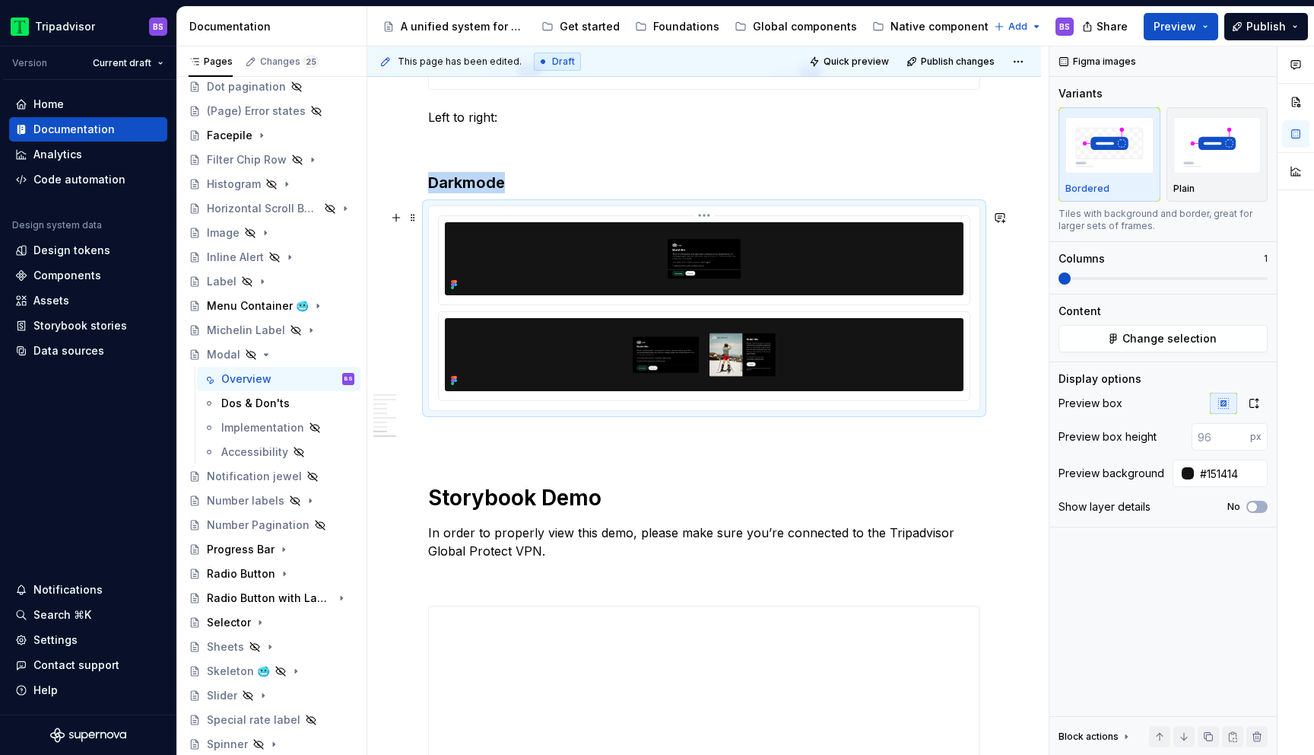
click at [770, 256] on img at bounding box center [704, 258] width 519 height 73
click at [710, 217] on html "Tripadvisor BS Version Current draft Home Documentation Analytics Code automati…" at bounding box center [657, 377] width 1314 height 755
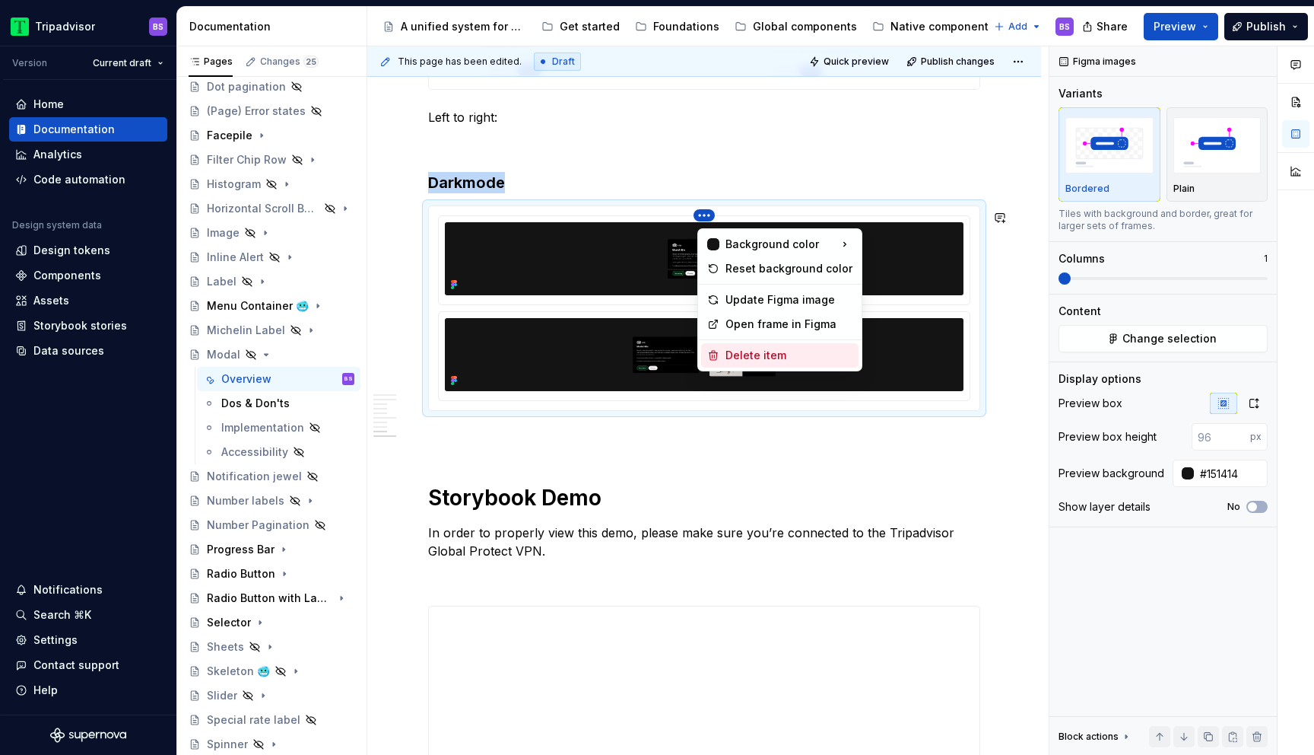
click at [777, 354] on div "Delete item" at bounding box center [789, 355] width 127 height 15
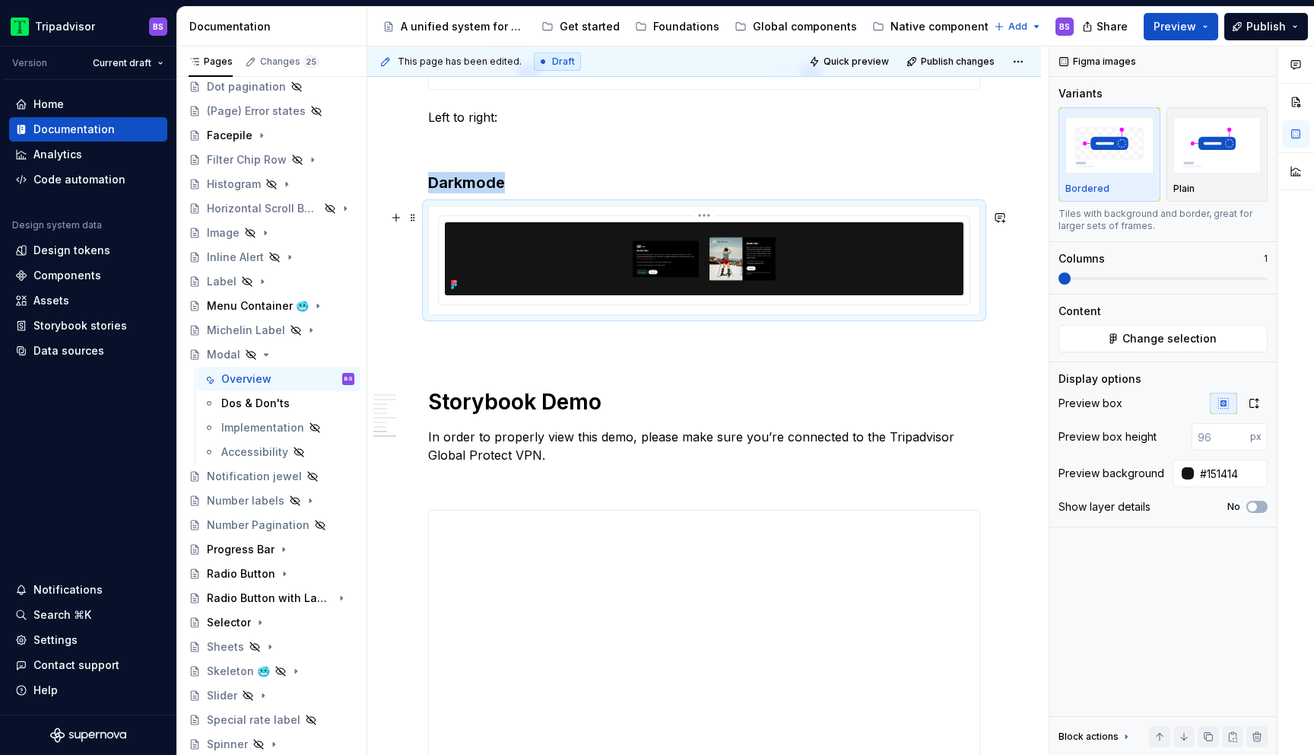
click at [821, 269] on img at bounding box center [704, 258] width 519 height 73
click at [1255, 401] on icon "button" at bounding box center [1254, 403] width 12 height 12
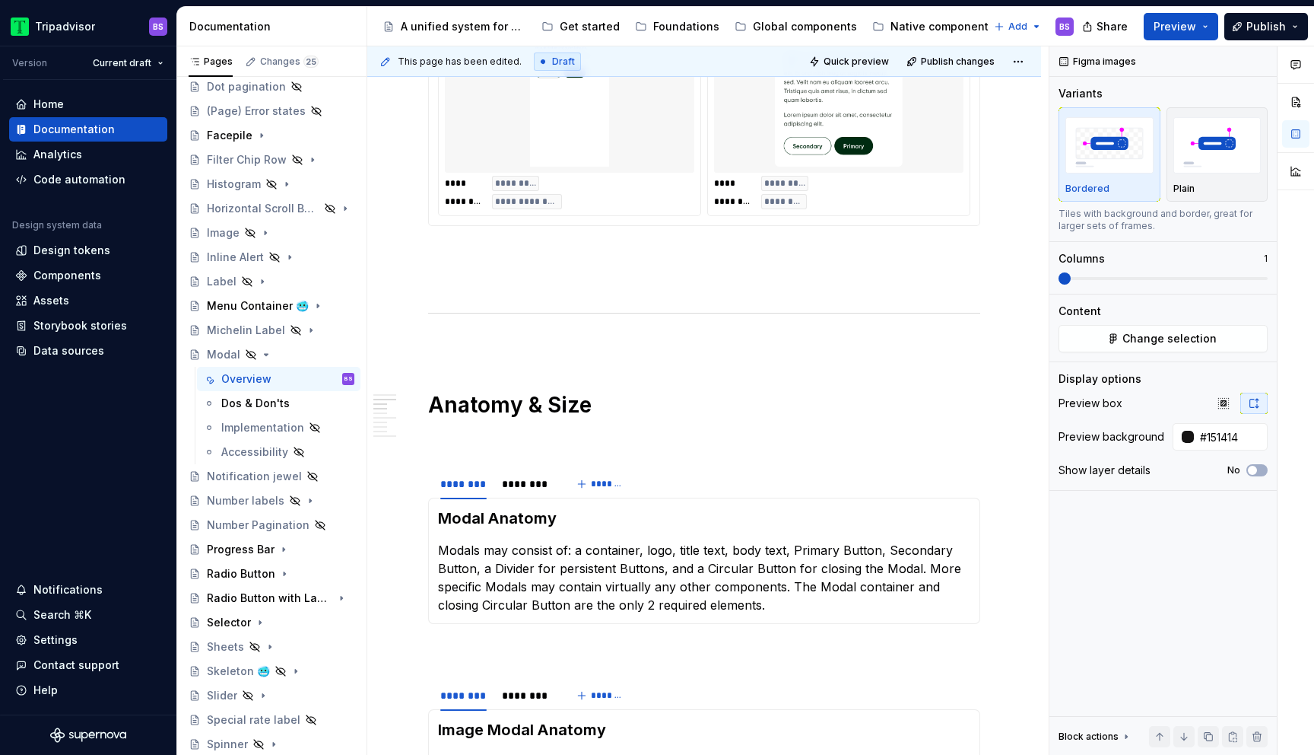
scroll to position [1311, 0]
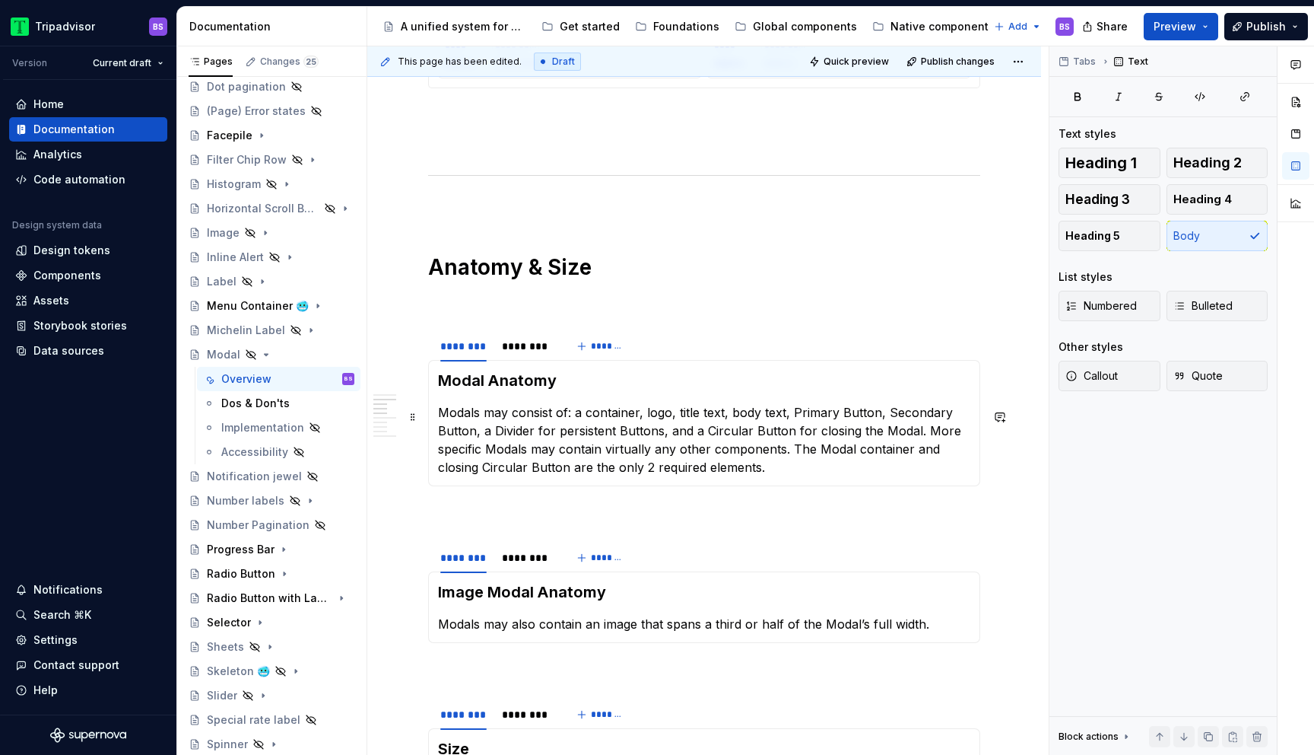
click at [506, 415] on p "Modals may consist of: a container, logo, title text, body text, Primary Button…" at bounding box center [704, 439] width 532 height 73
click at [778, 450] on p "Modals may consist of: a container, logo, title text, body text, Primary Button…" at bounding box center [704, 439] width 532 height 73
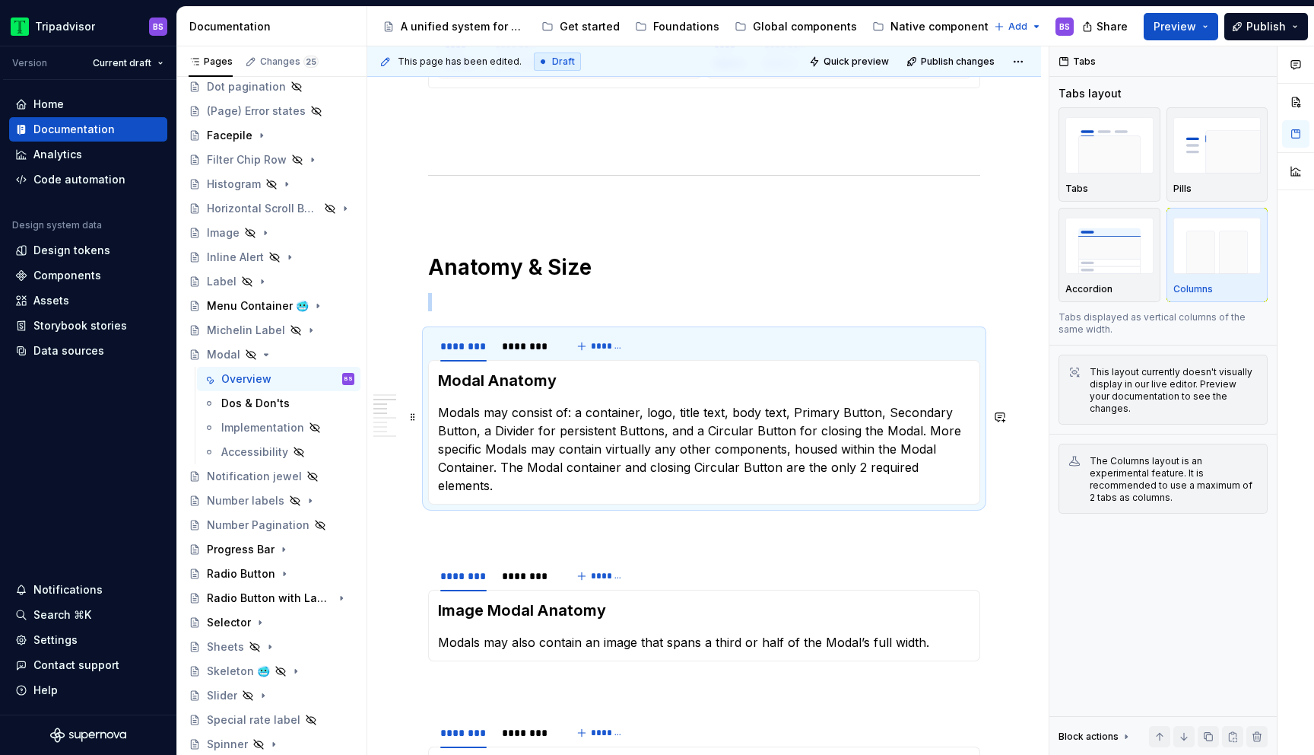
click at [445, 471] on p "Modals may consist of: a container, logo, title text, body text, Primary Button…" at bounding box center [704, 448] width 532 height 91
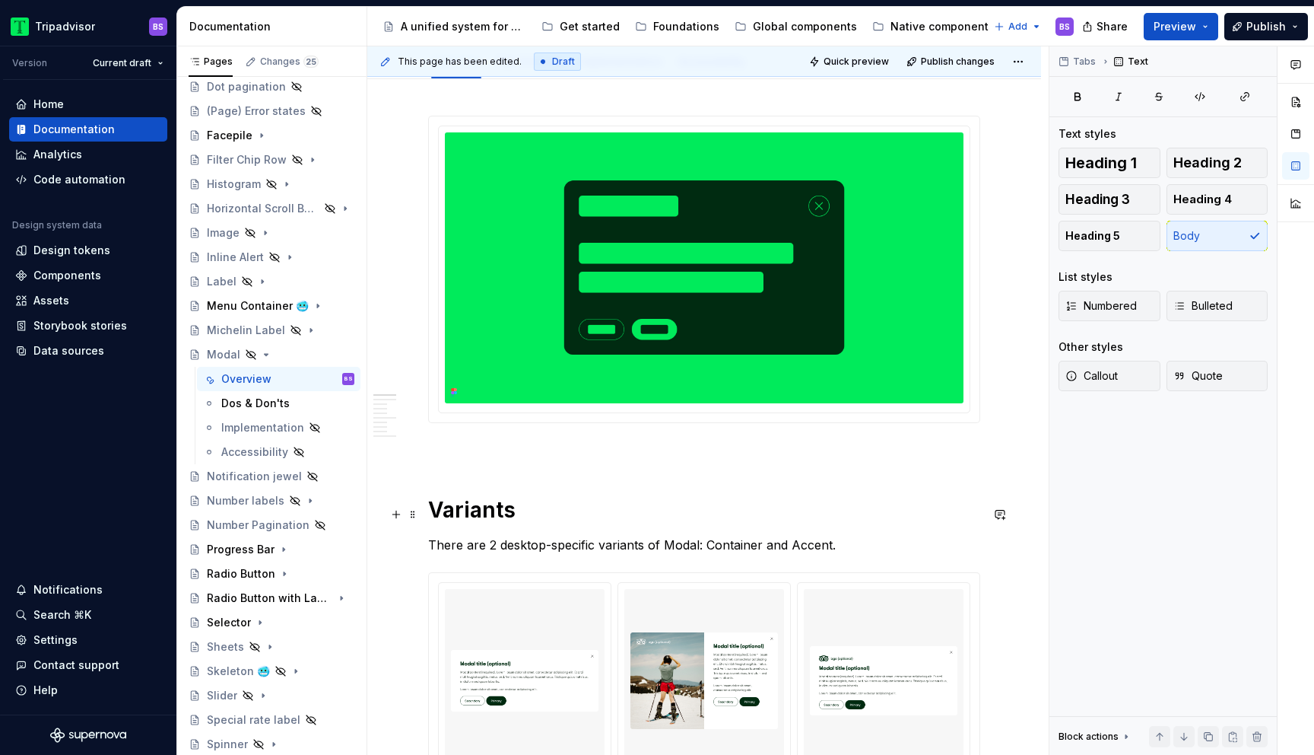
scroll to position [365, 0]
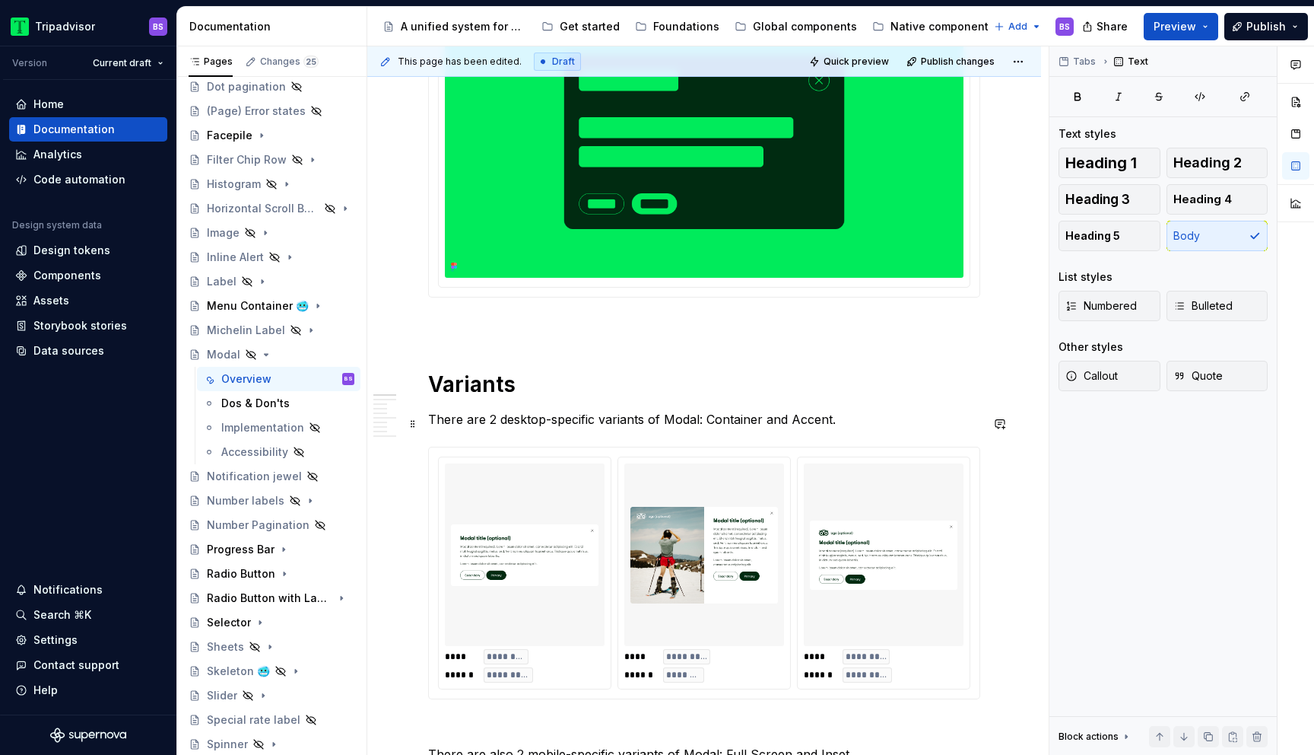
click at [492, 424] on p "There are 2 desktop-specific variants of Modal: Container and Accent." at bounding box center [704, 419] width 552 height 18
click at [702, 428] on p "There are 3 desktop-specific variants of Modal: Container and Accent." at bounding box center [704, 419] width 552 height 18
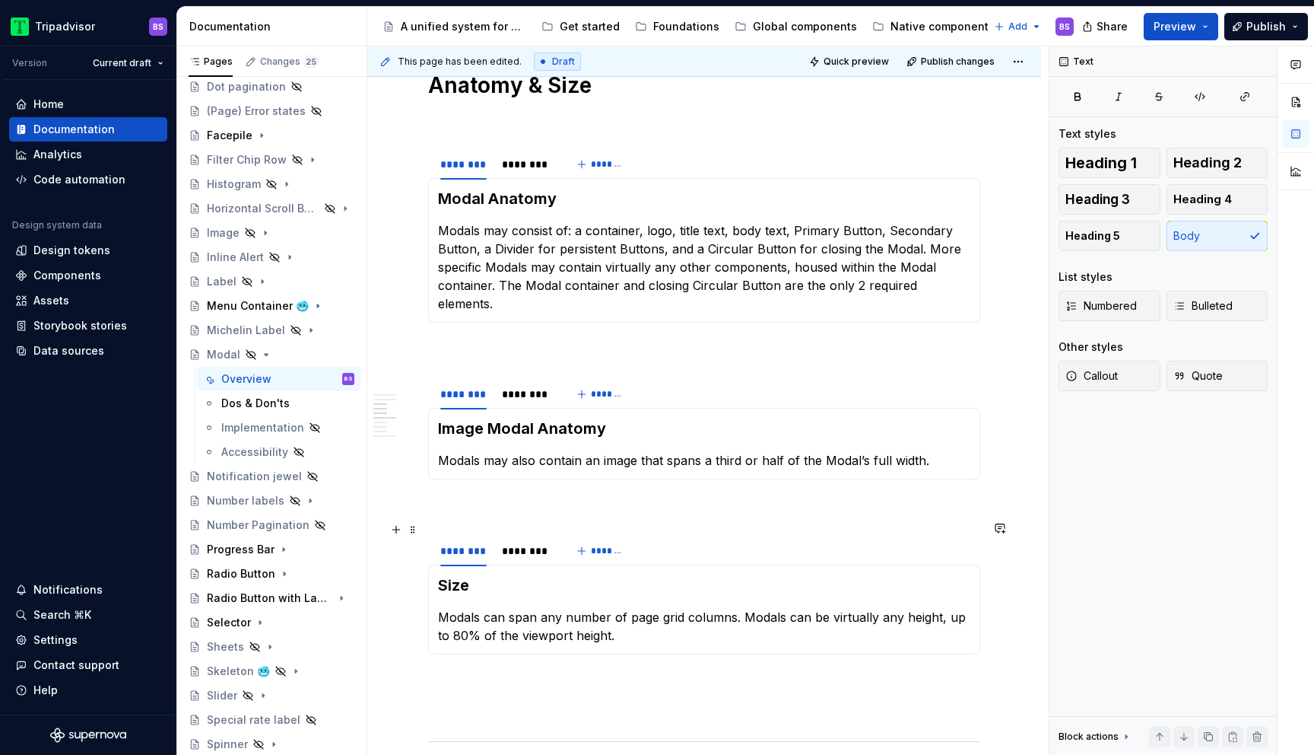
scroll to position [1451, 0]
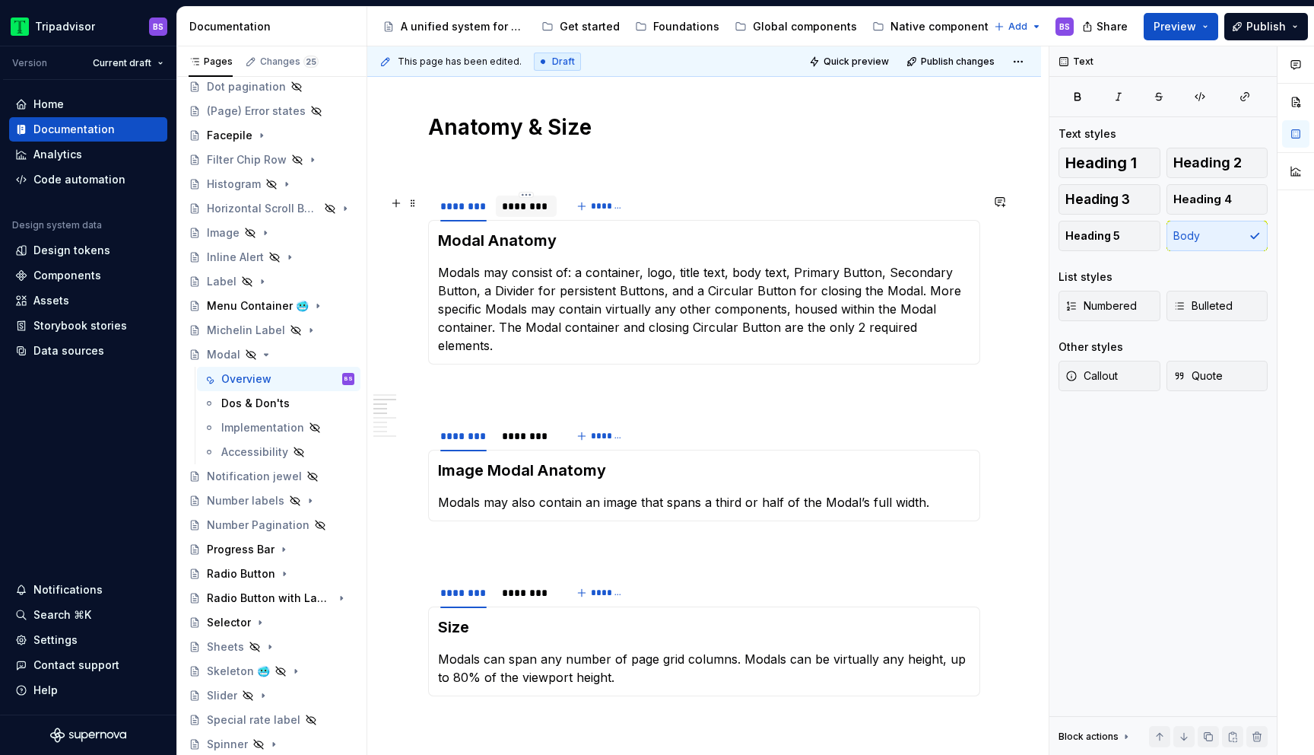
click at [521, 211] on div "********" at bounding box center [526, 206] width 49 height 15
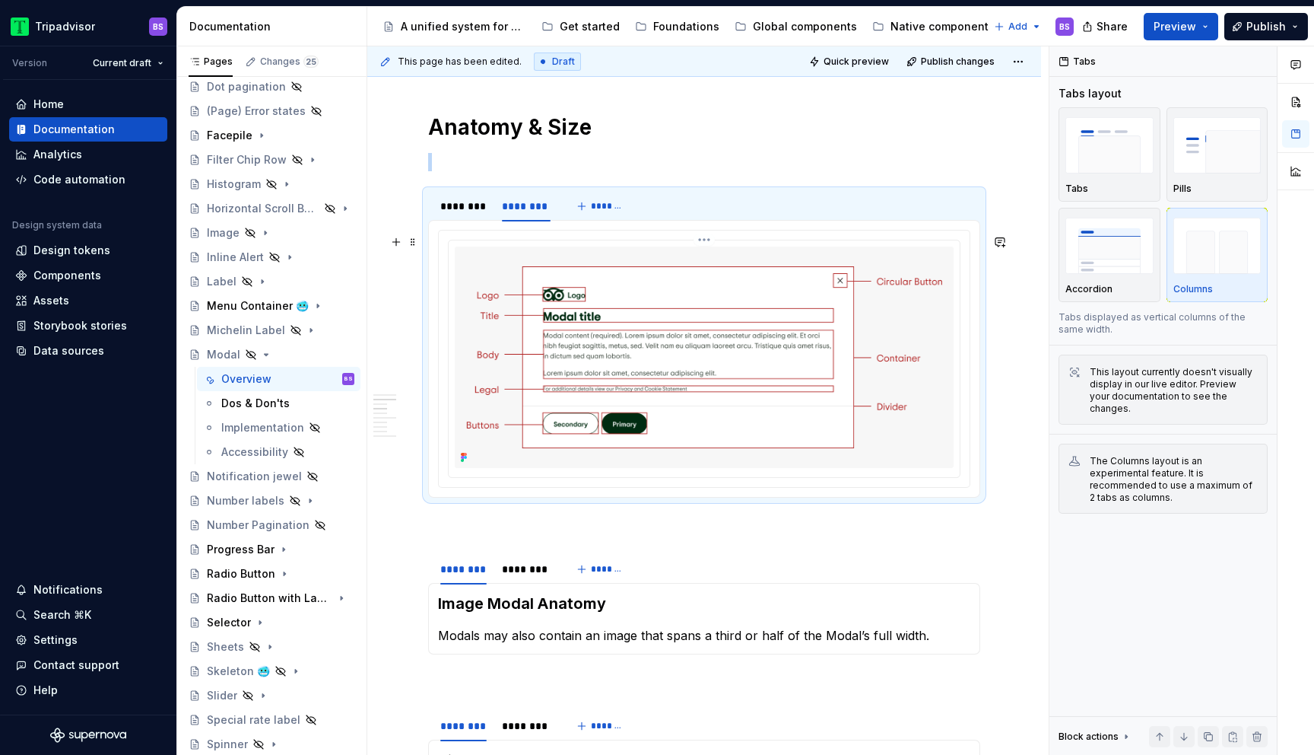
scroll to position [1645, 0]
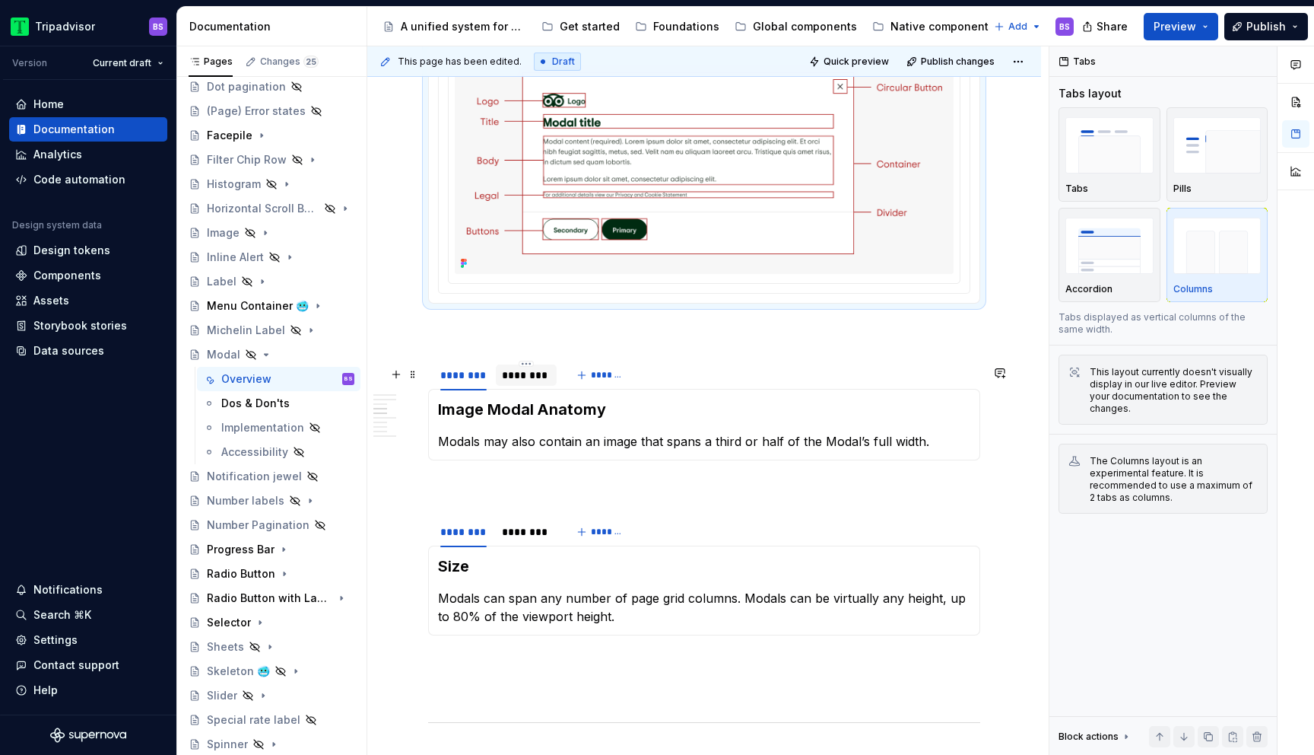
click at [534, 380] on div "********" at bounding box center [526, 374] width 49 height 15
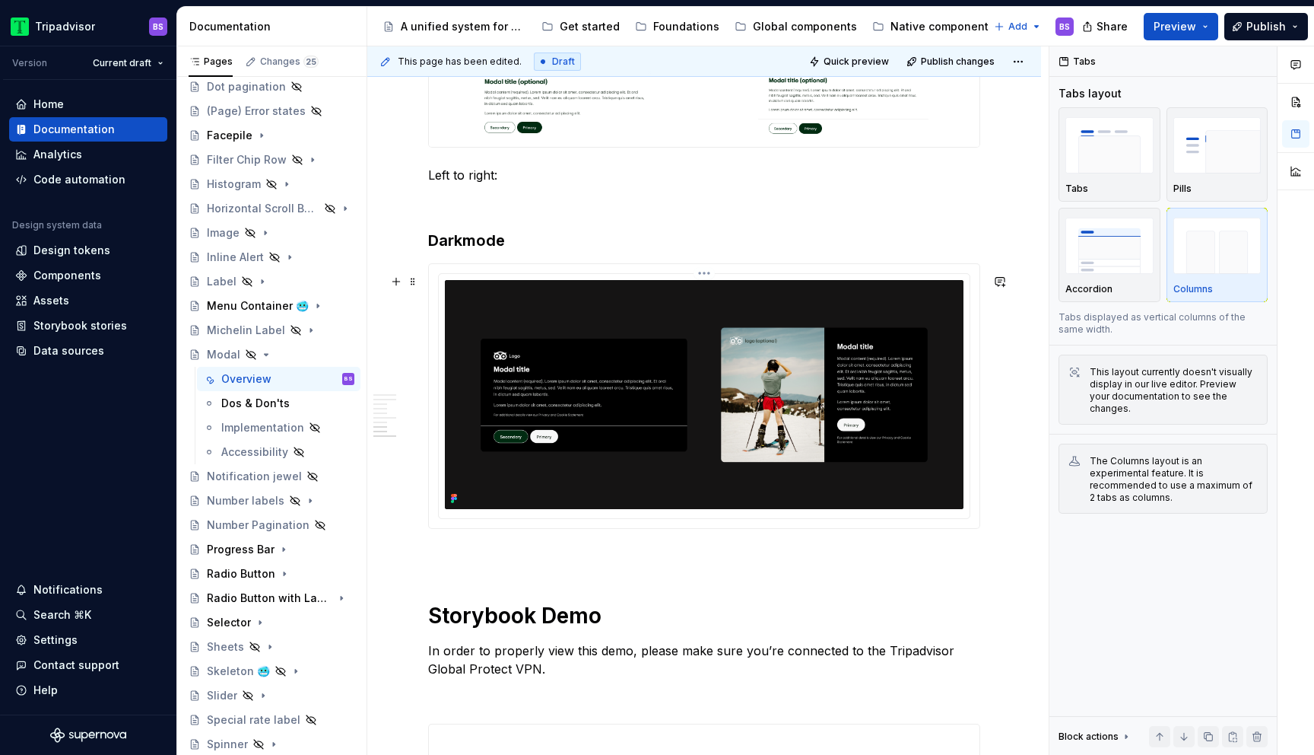
scroll to position [2962, 0]
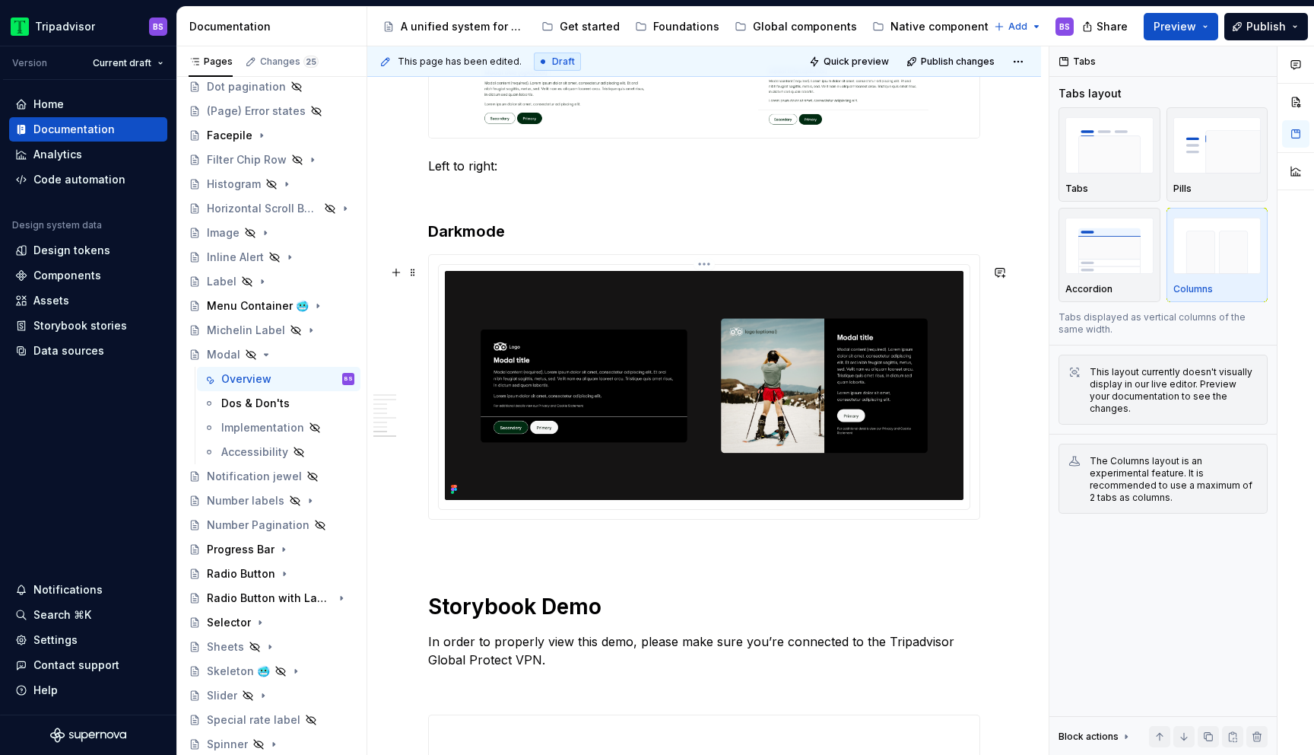
click at [793, 367] on img at bounding box center [704, 385] width 519 height 229
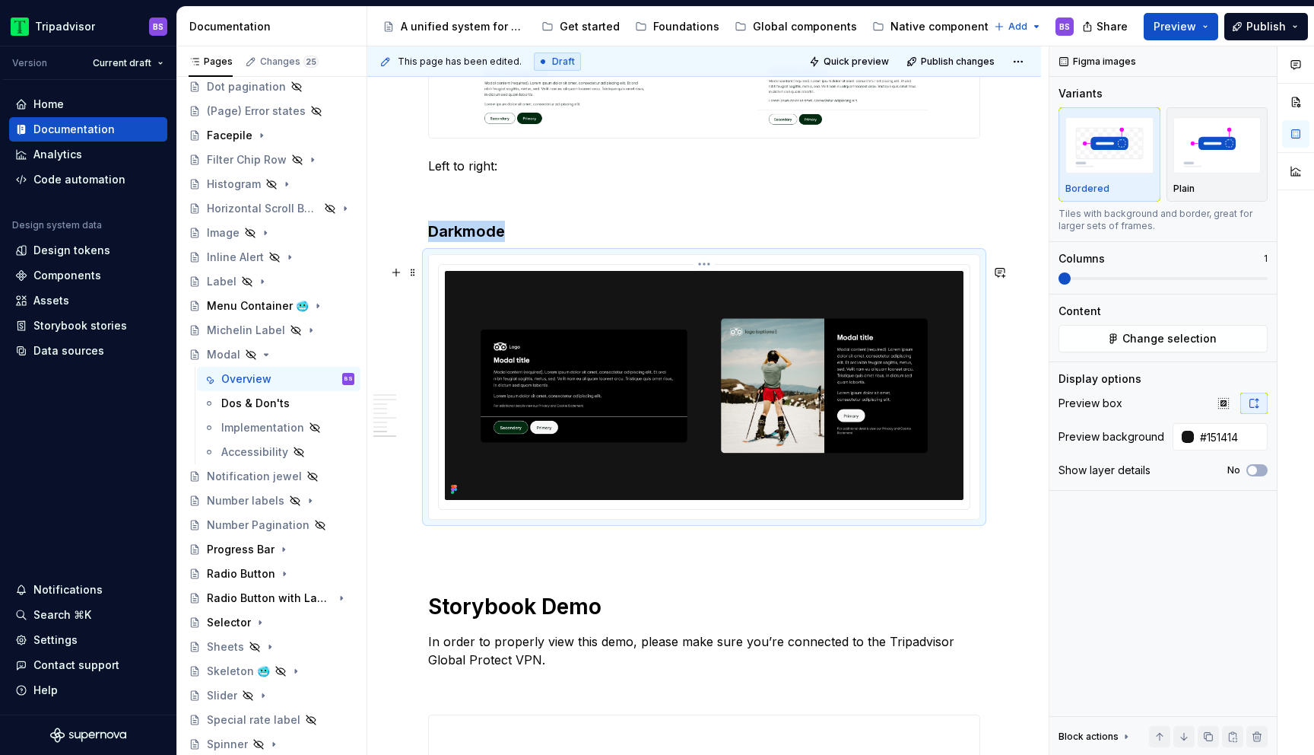
click at [860, 343] on img at bounding box center [704, 385] width 519 height 229
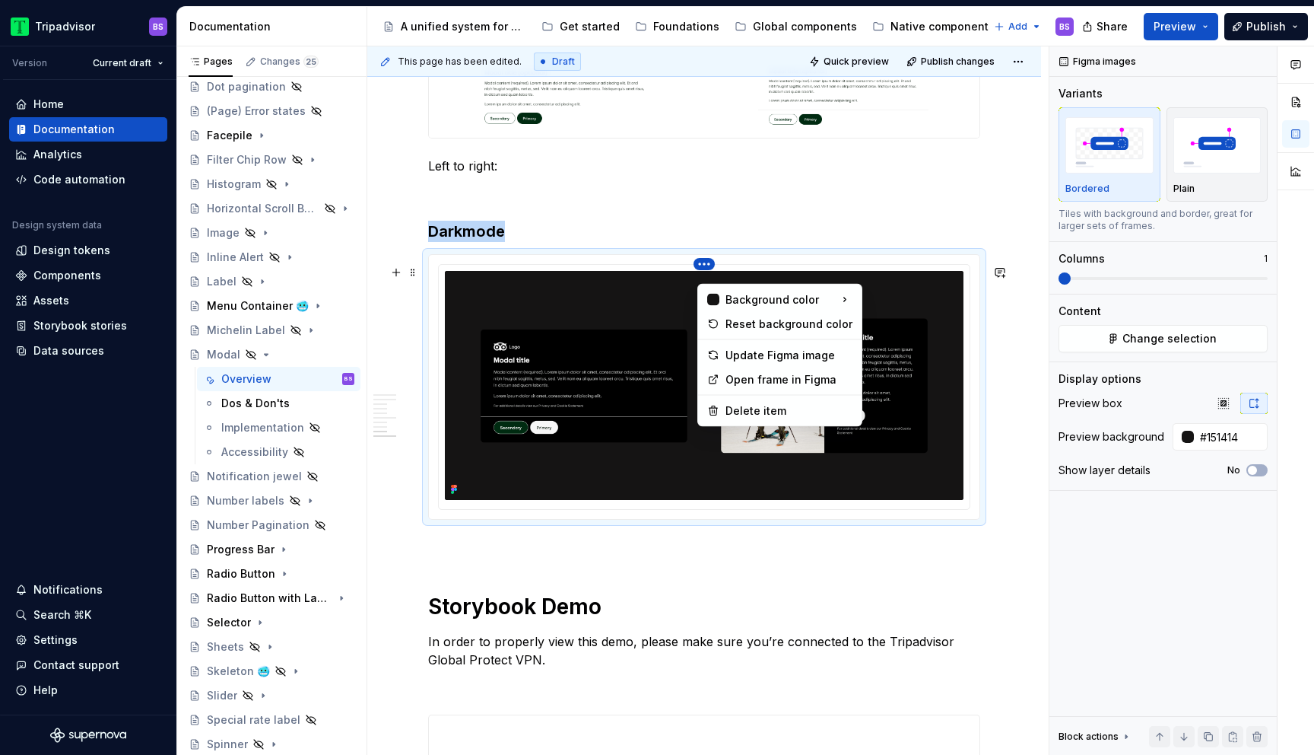
click at [710, 276] on html "Tripadvisor BS Version Current draft Home Documentation Analytics Code automati…" at bounding box center [657, 377] width 1314 height 755
click at [752, 355] on div "Update Figma image" at bounding box center [789, 355] width 127 height 15
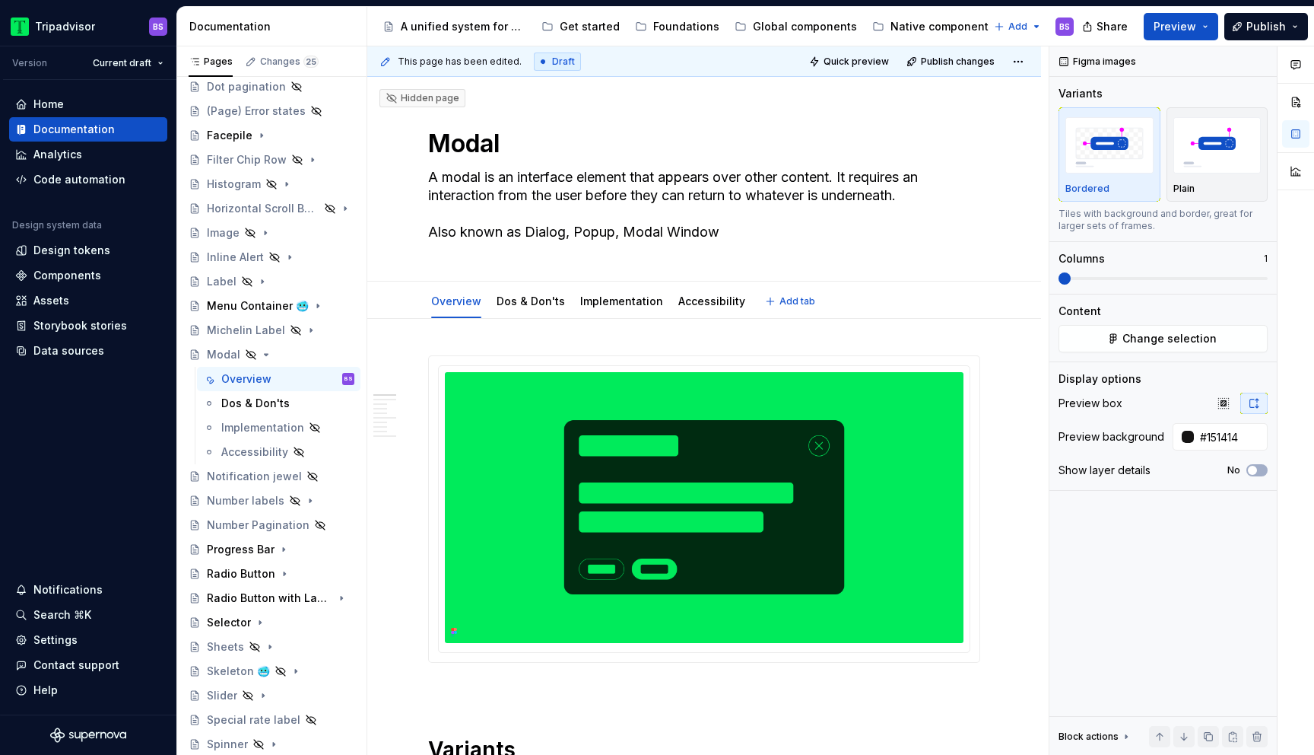
scroll to position [17, 0]
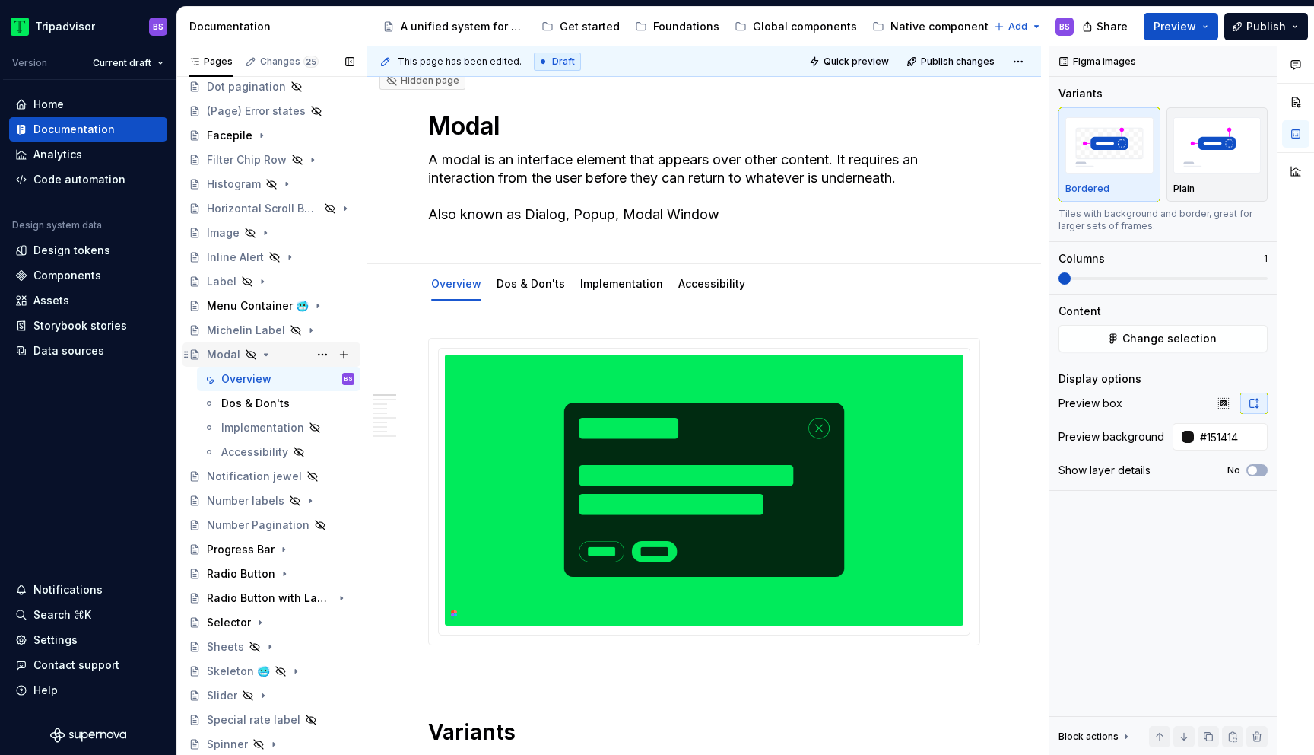
click at [268, 350] on icon "Page tree" at bounding box center [266, 354] width 12 height 12
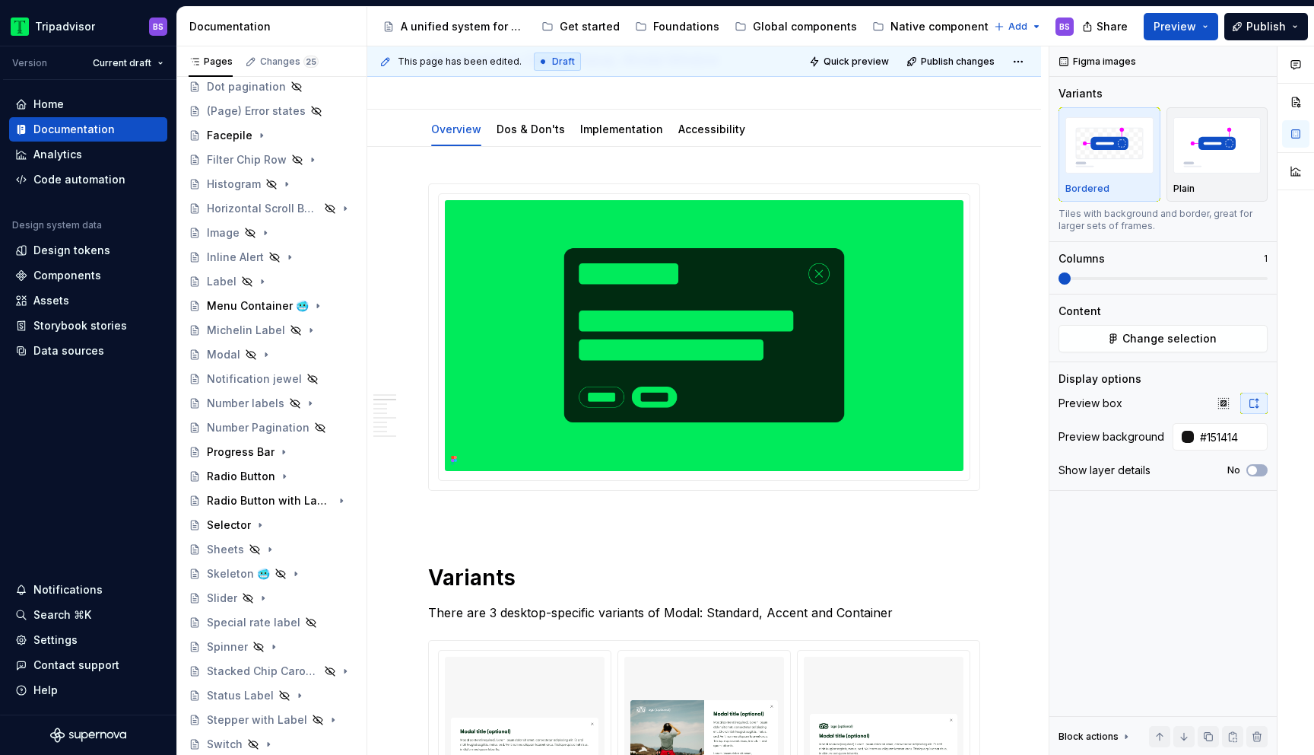
scroll to position [138, 0]
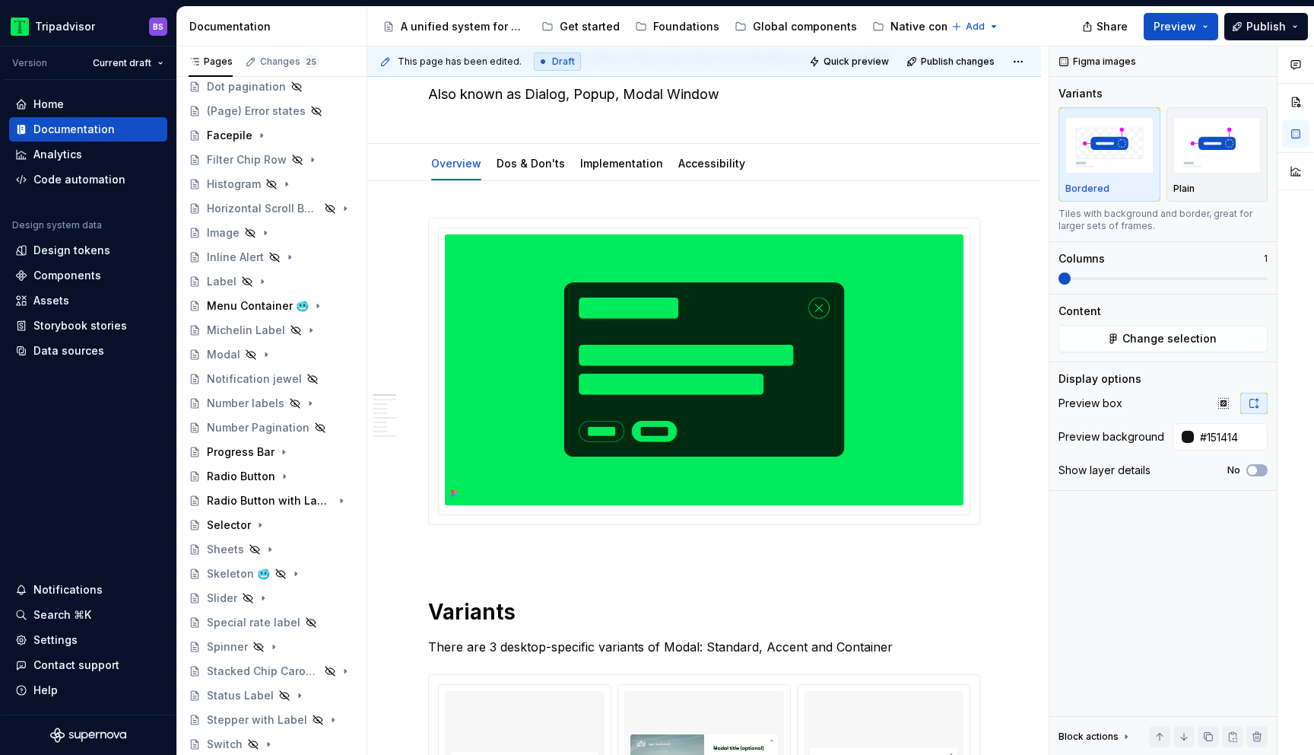
type textarea "*"
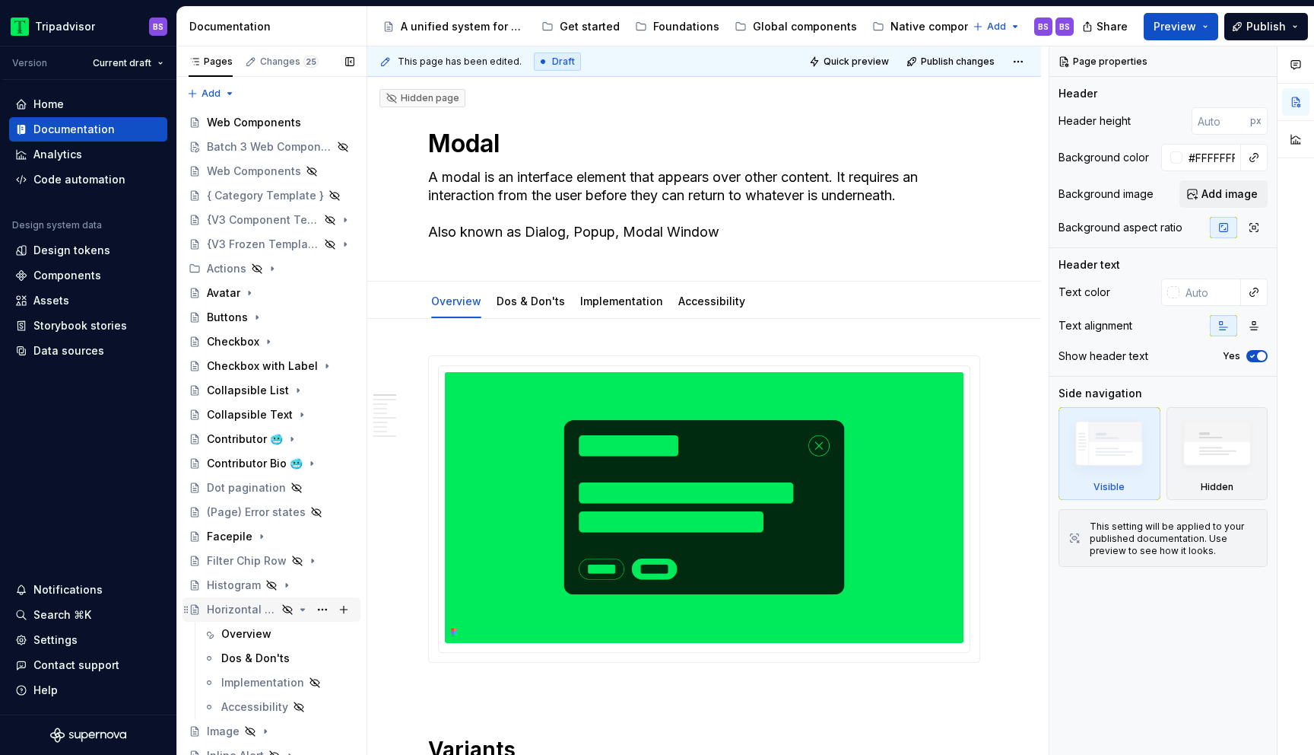
click at [300, 612] on icon "Page tree" at bounding box center [303, 609] width 12 height 12
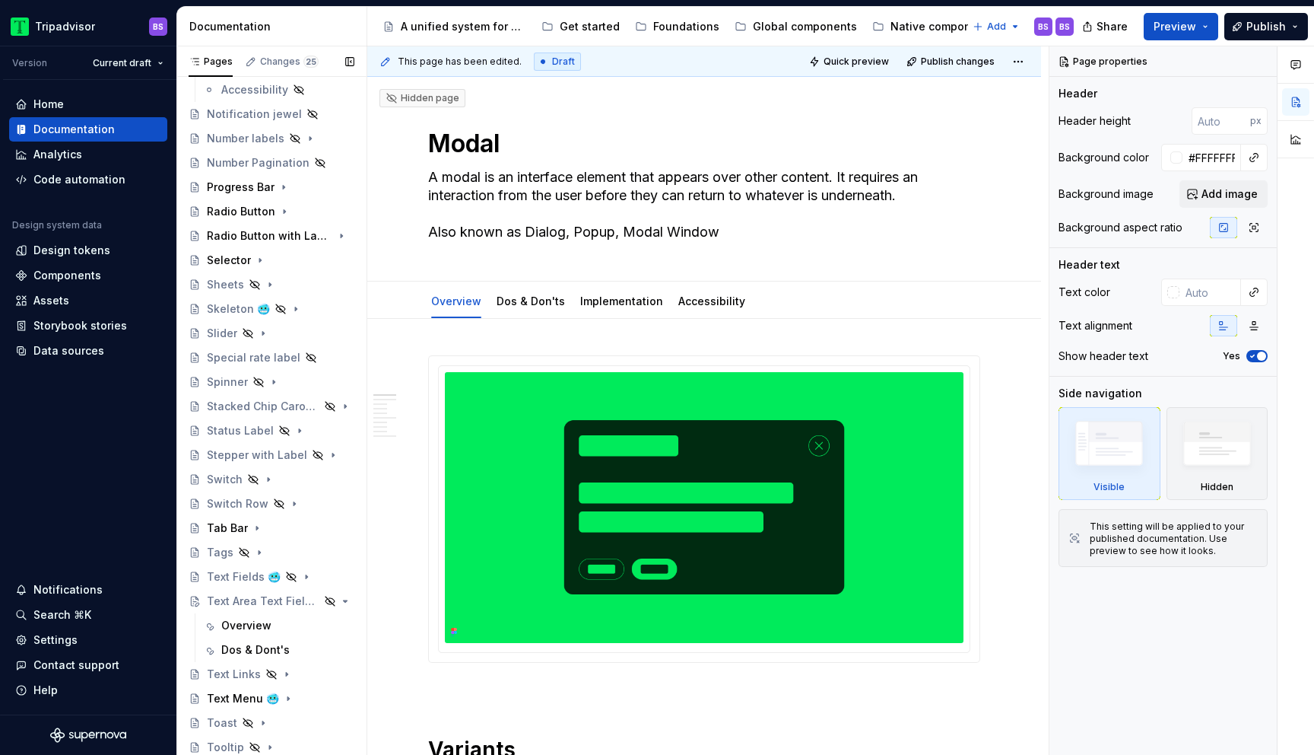
scroll to position [837, 0]
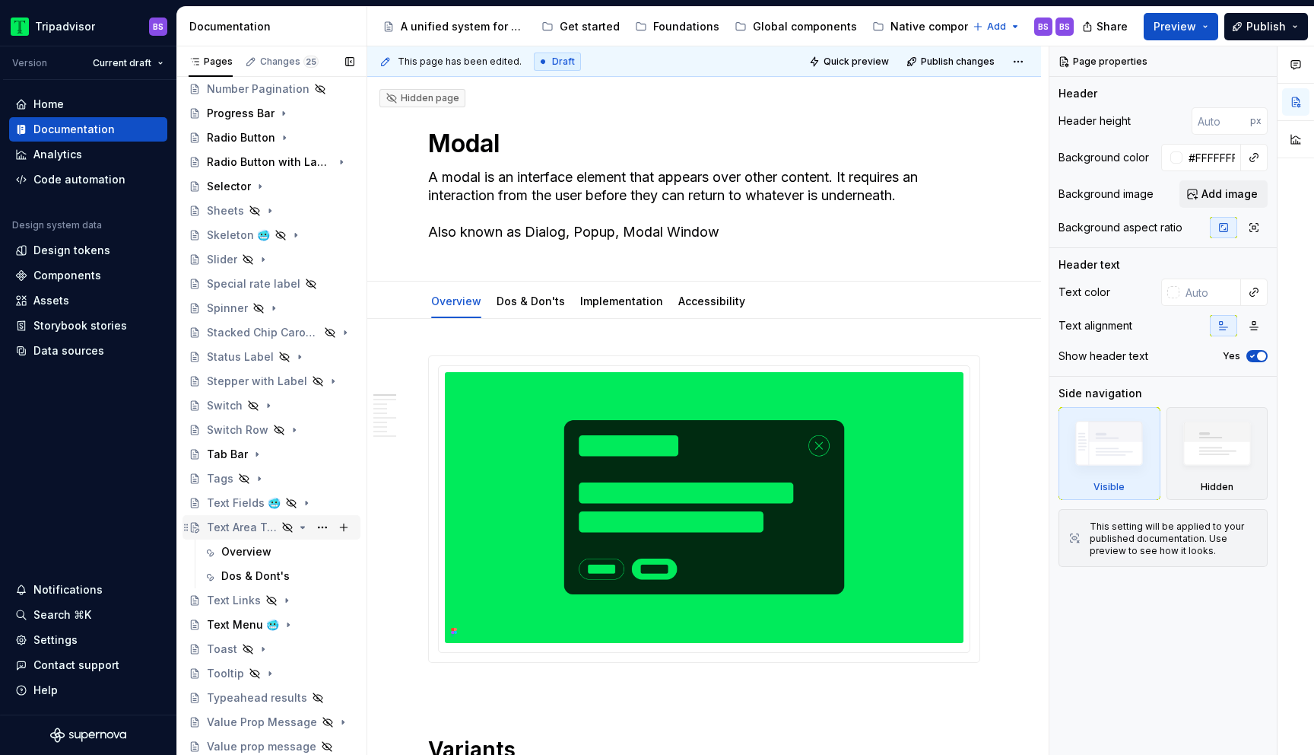
click at [307, 527] on icon "Page tree" at bounding box center [303, 527] width 12 height 12
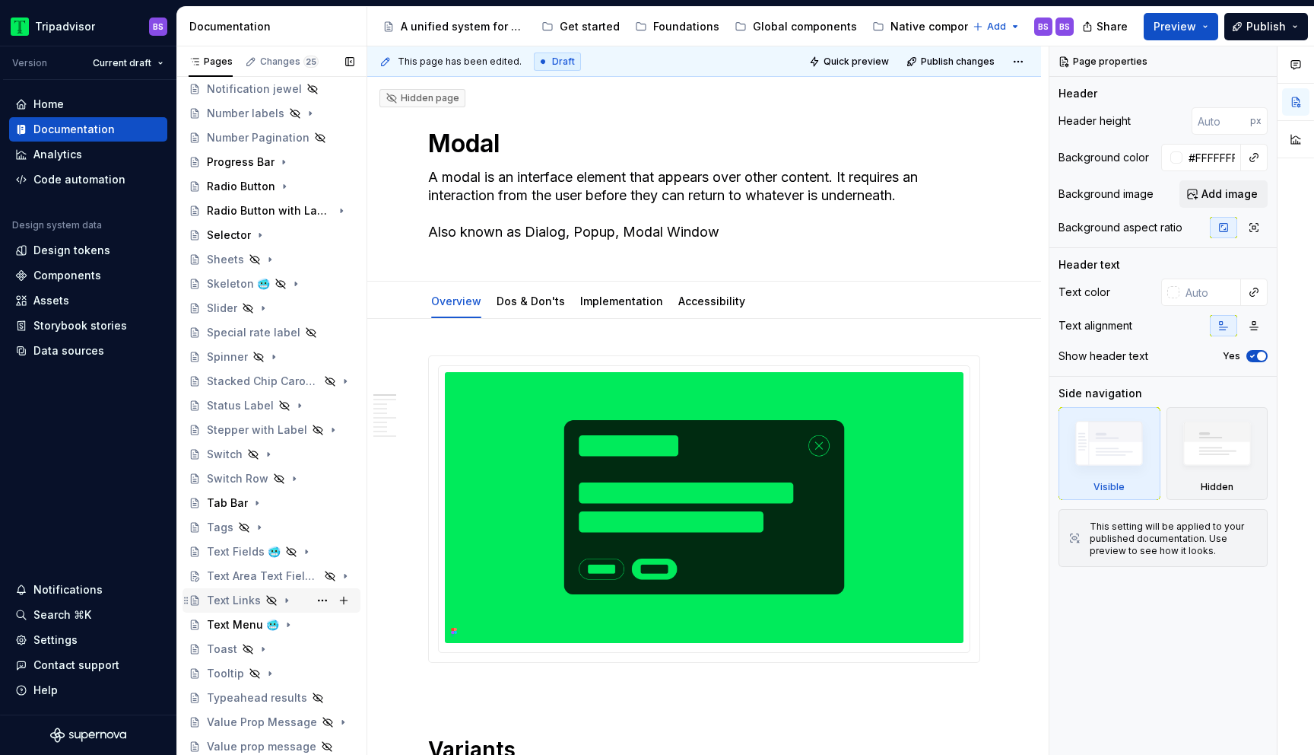
click at [231, 600] on div "Text Links" at bounding box center [234, 600] width 54 height 15
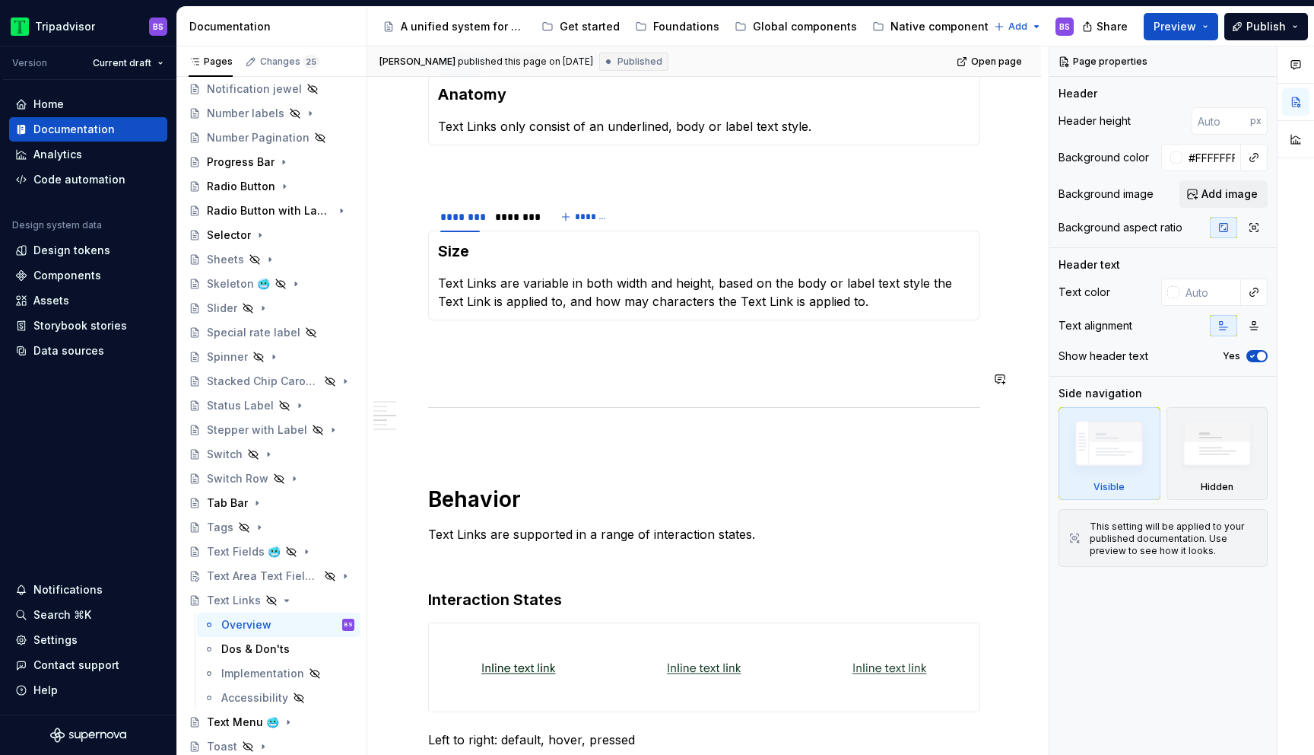
scroll to position [659, 0]
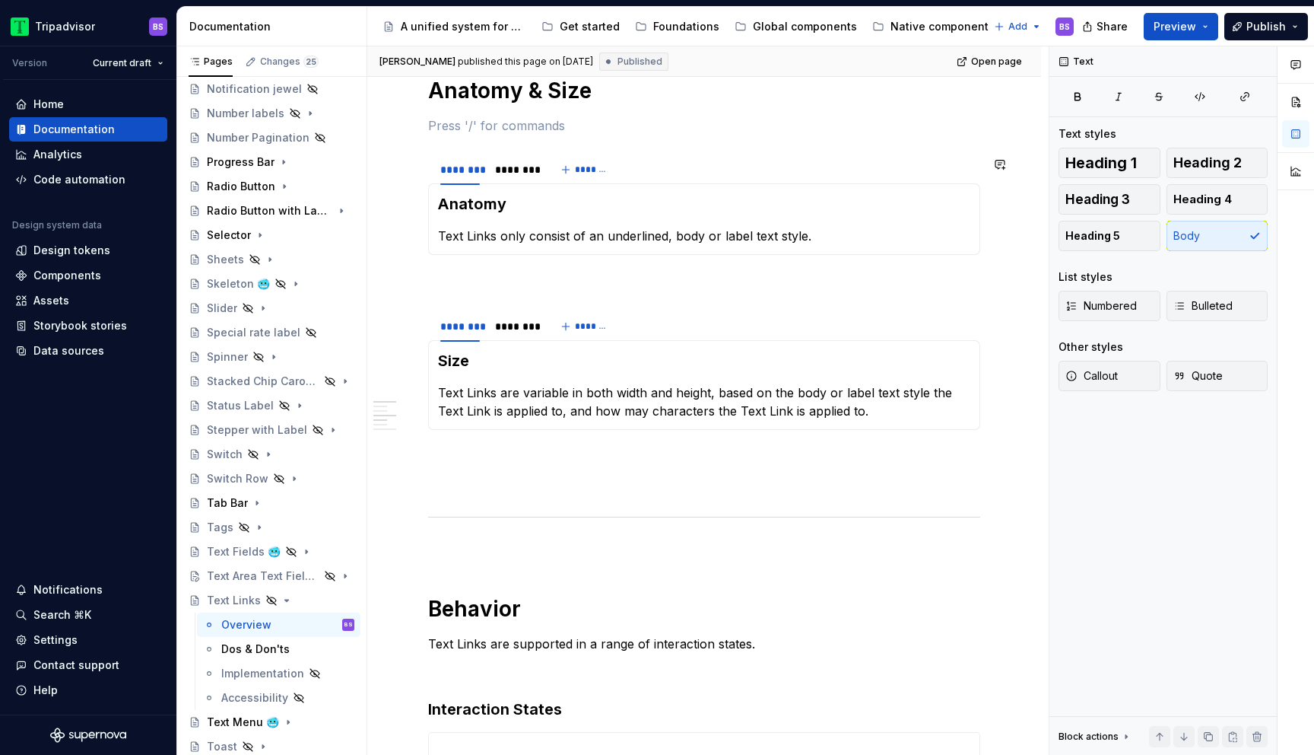
click at [469, 153] on section "******** ******** ******* Anatomy Text Links only consist of an underlined, bod…" at bounding box center [704, 204] width 552 height 102
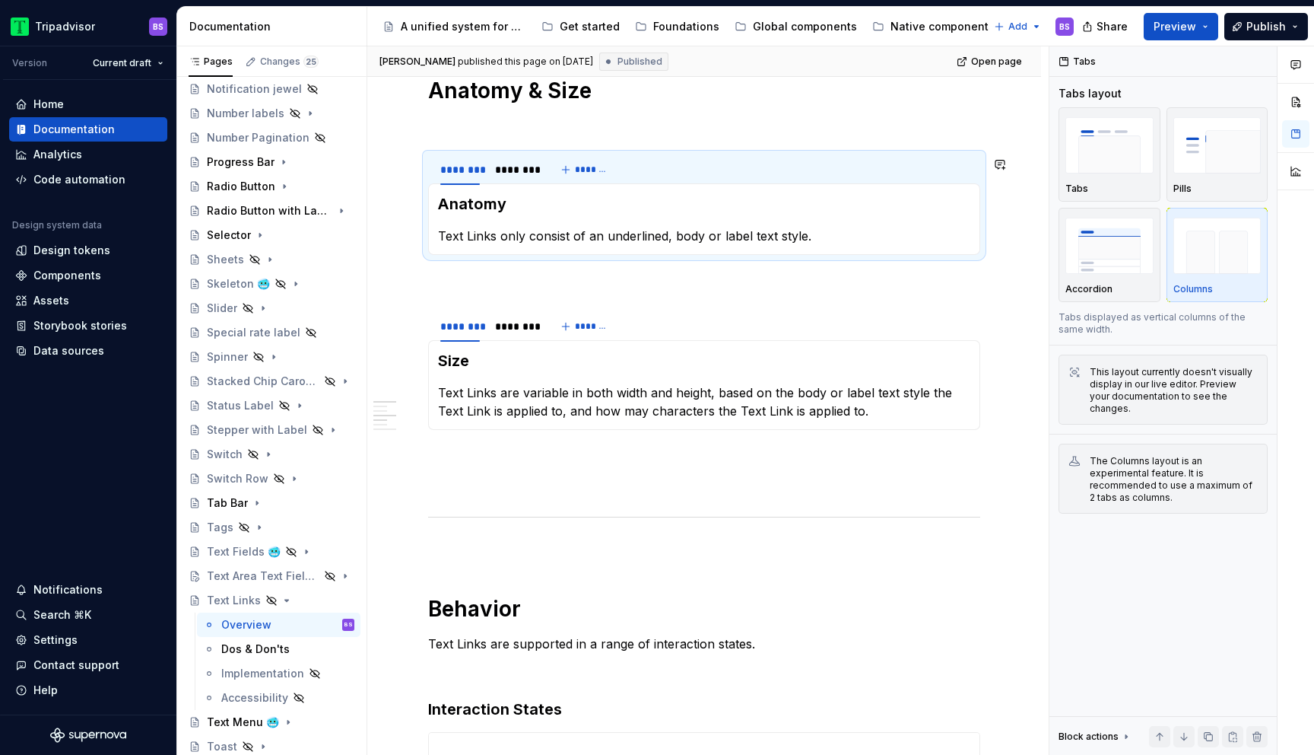
click at [469, 135] on p at bounding box center [704, 125] width 552 height 18
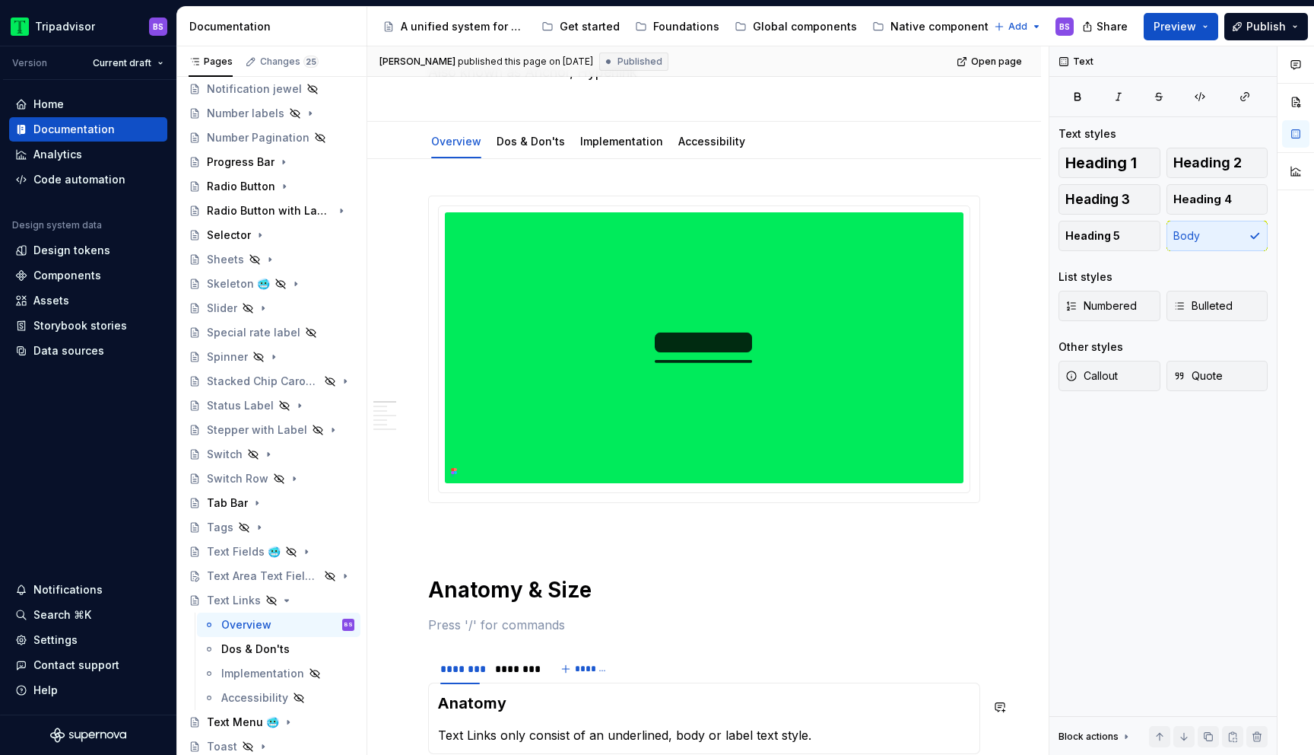
scroll to position [0, 0]
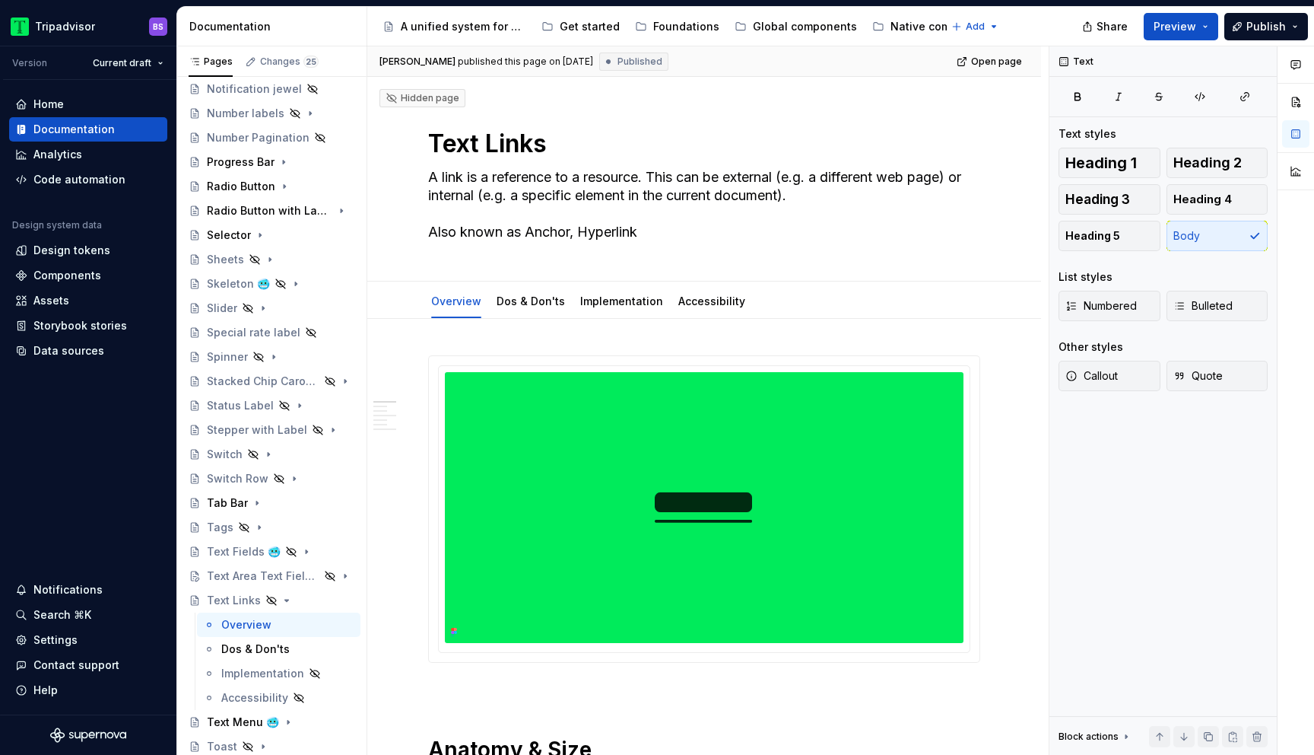
type textarea "*"
